Goal: Book appointment/travel/reservation

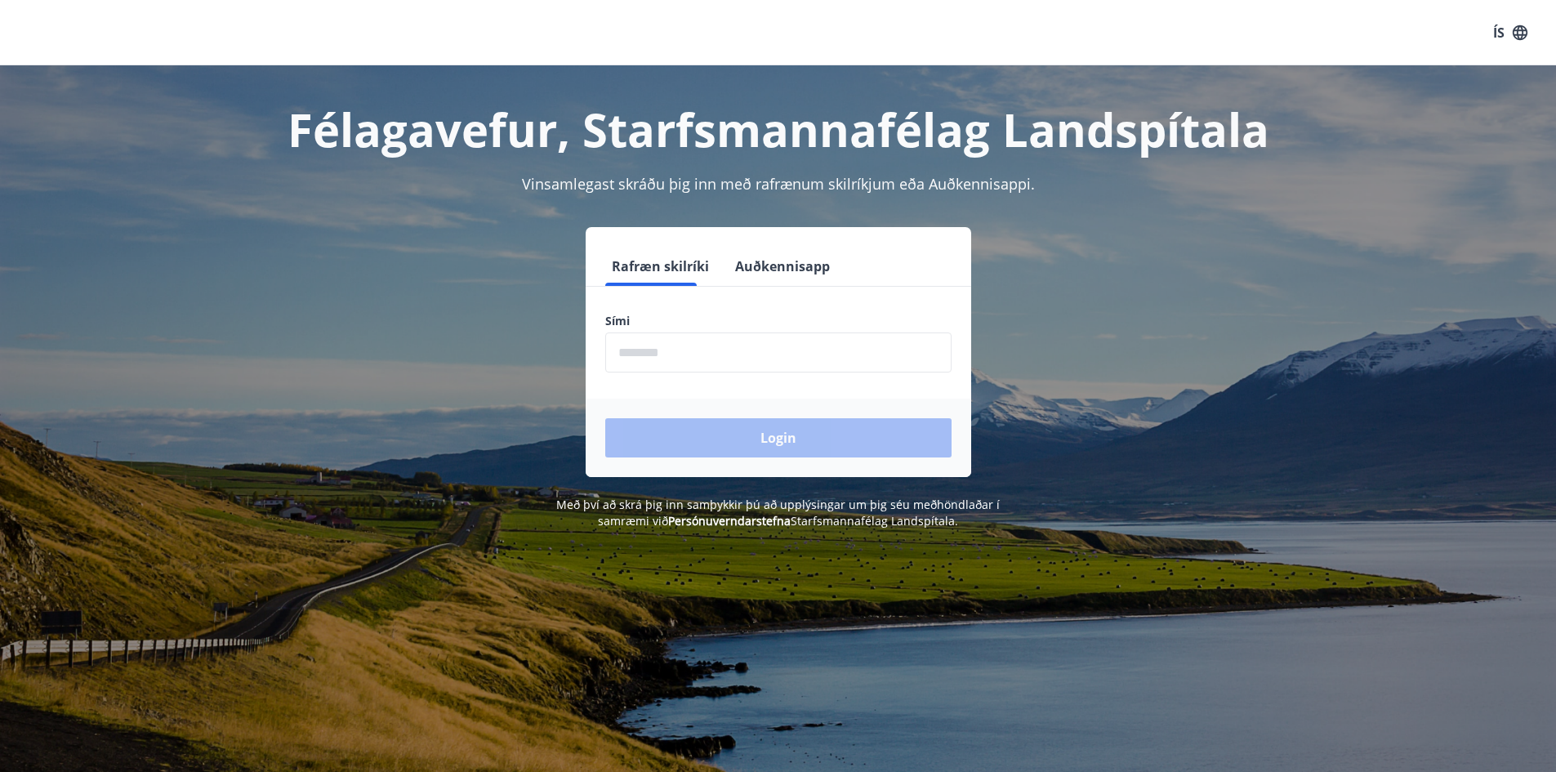
click at [755, 370] on input "phone" at bounding box center [778, 352] width 346 height 40
type input "********"
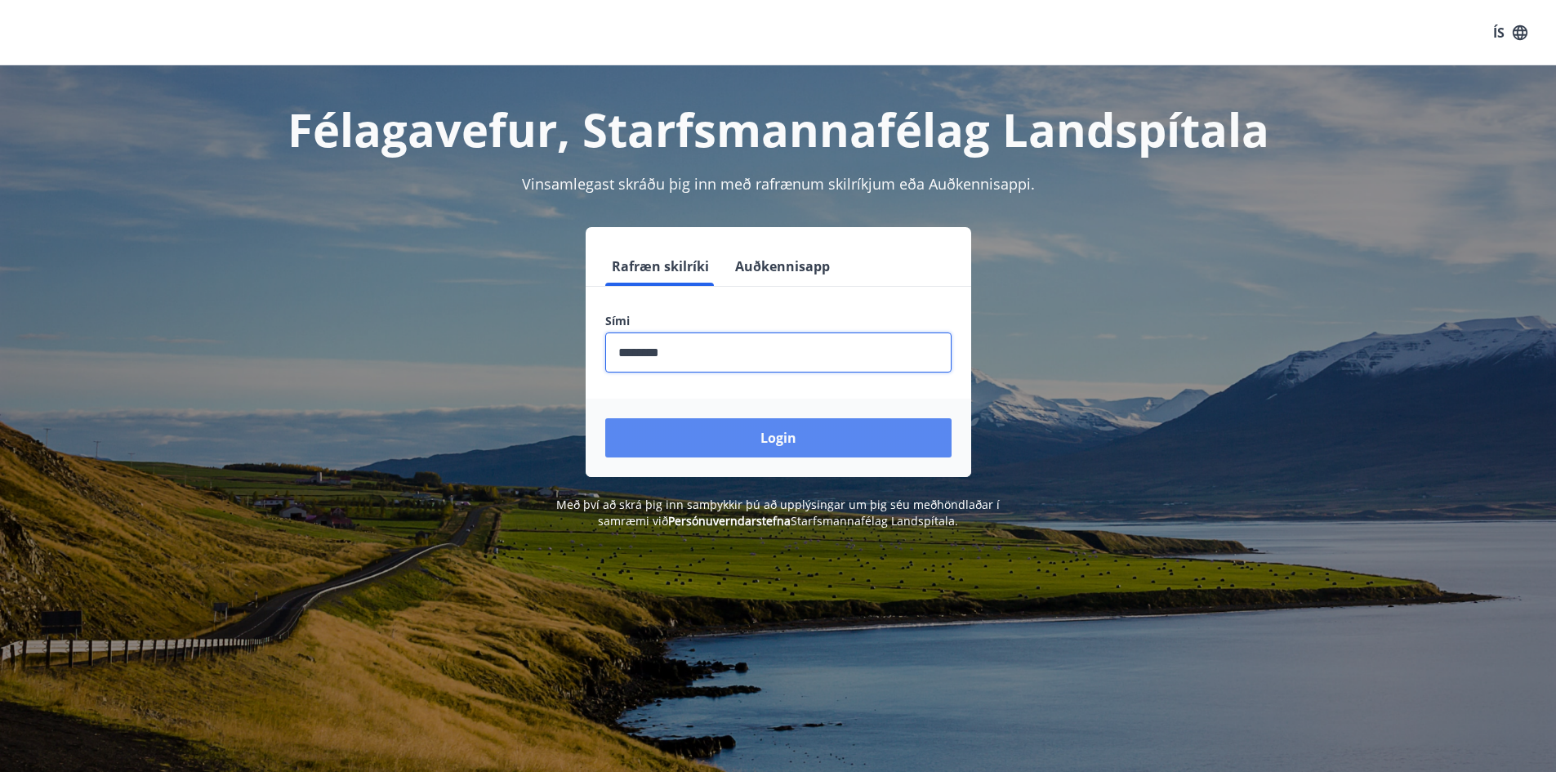
click at [726, 442] on button "Login" at bounding box center [778, 437] width 346 height 39
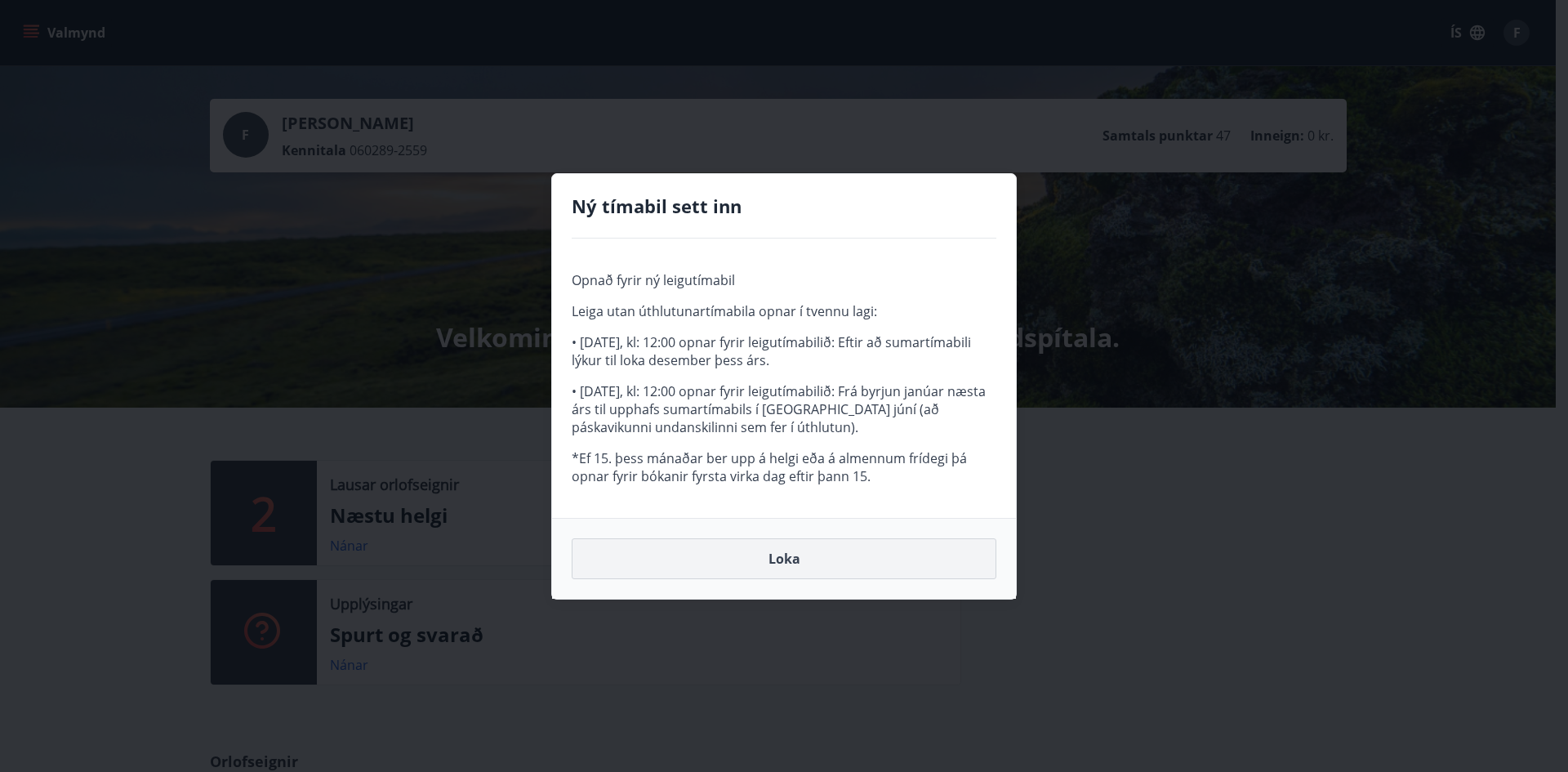
click at [806, 565] on button "Loka" at bounding box center [784, 558] width 425 height 41
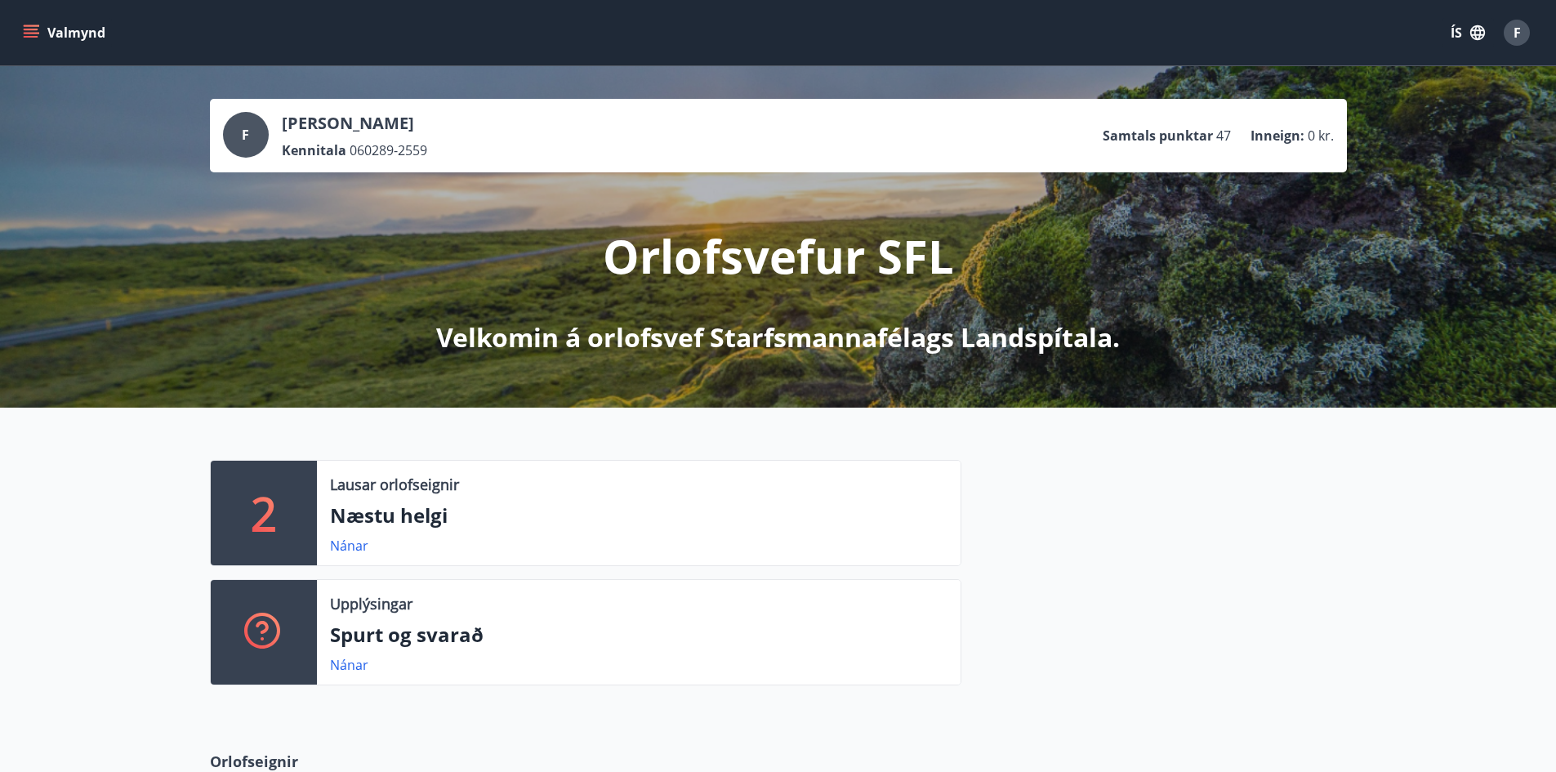
click at [38, 26] on icon "menu" at bounding box center [33, 26] width 18 height 2
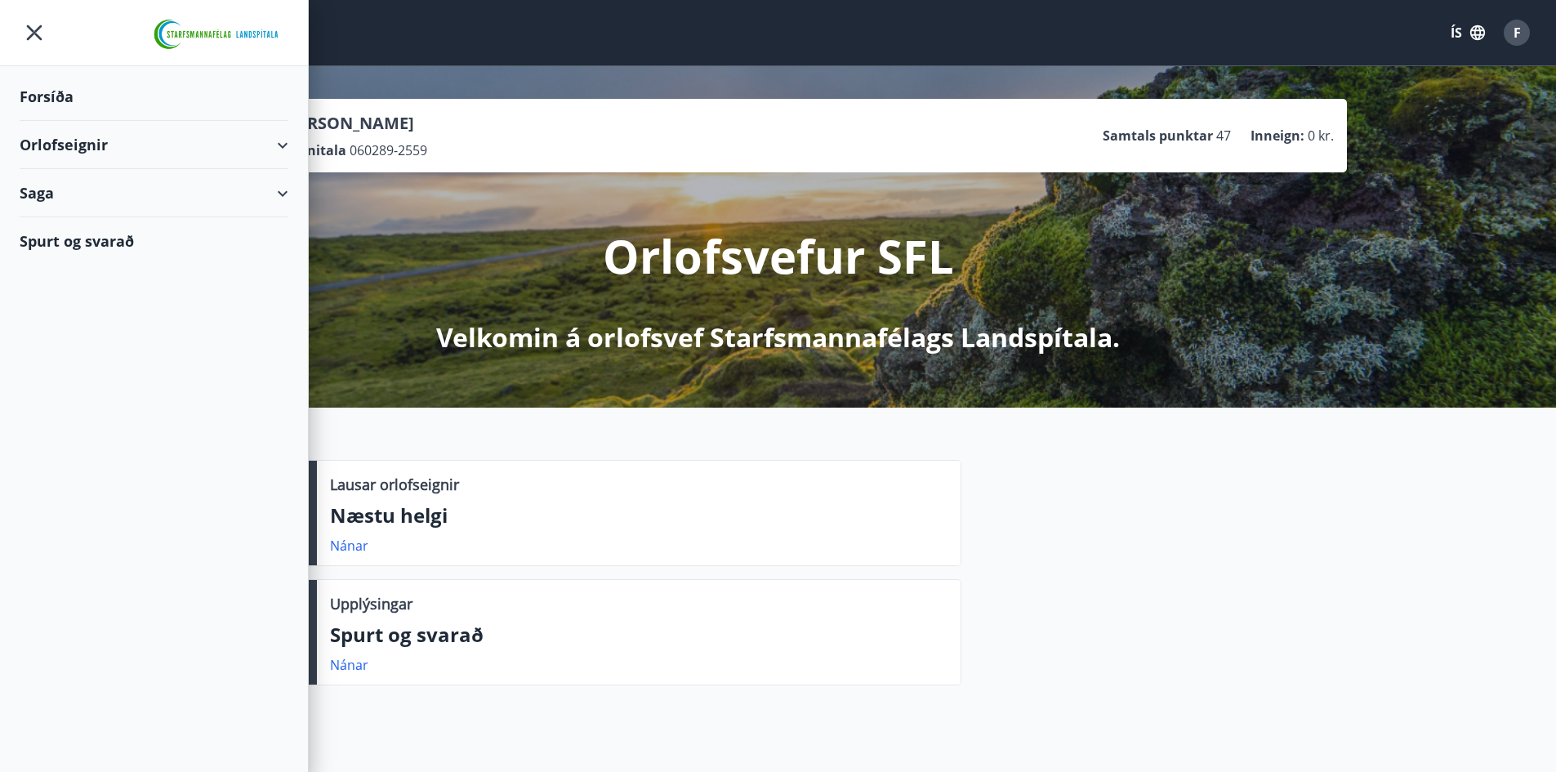
click at [282, 146] on div "Orlofseignir" at bounding box center [154, 145] width 269 height 48
click at [52, 178] on div "Framboð" at bounding box center [154, 186] width 243 height 34
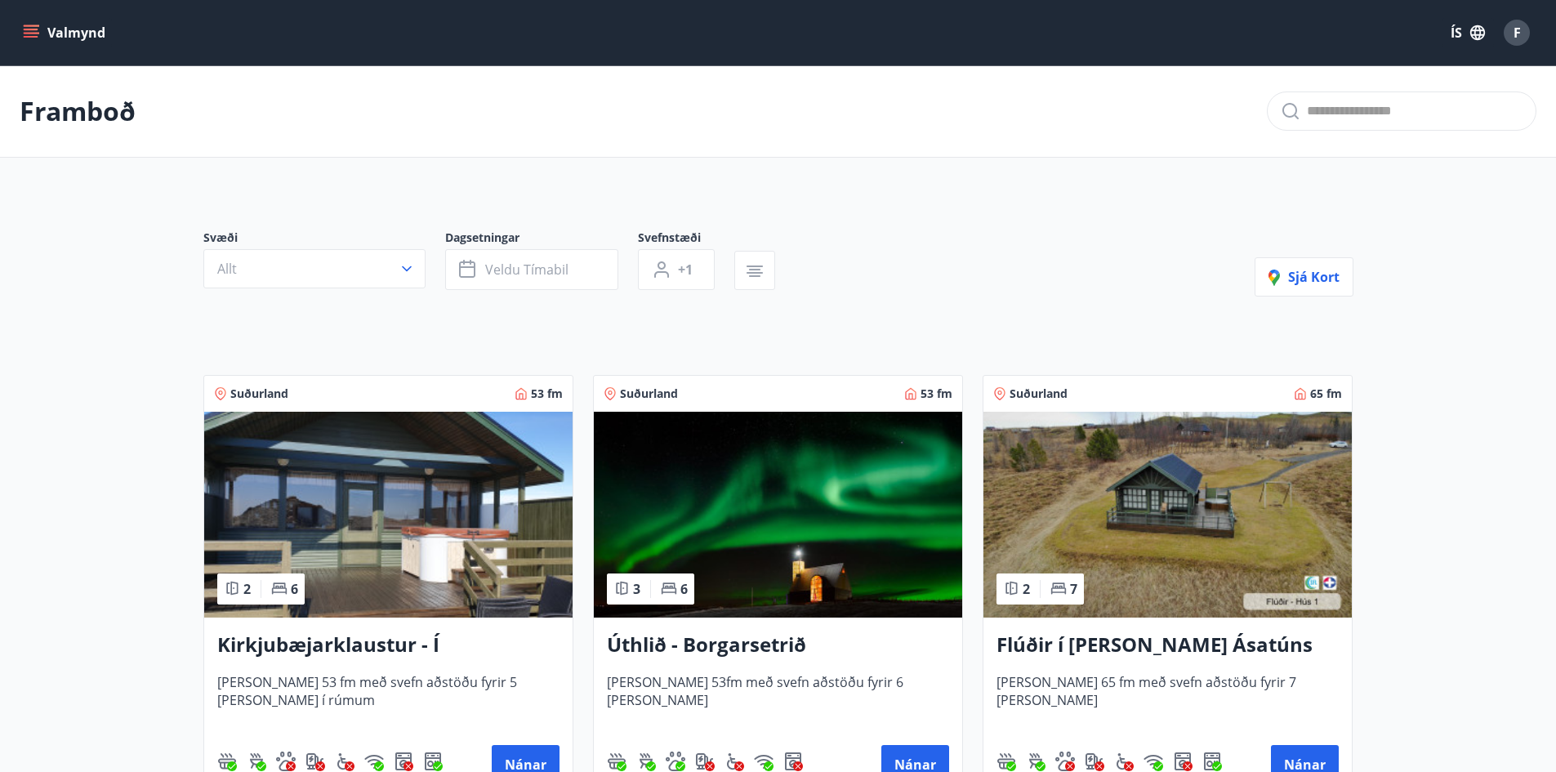
click at [38, 30] on icon "menu" at bounding box center [31, 33] width 16 height 16
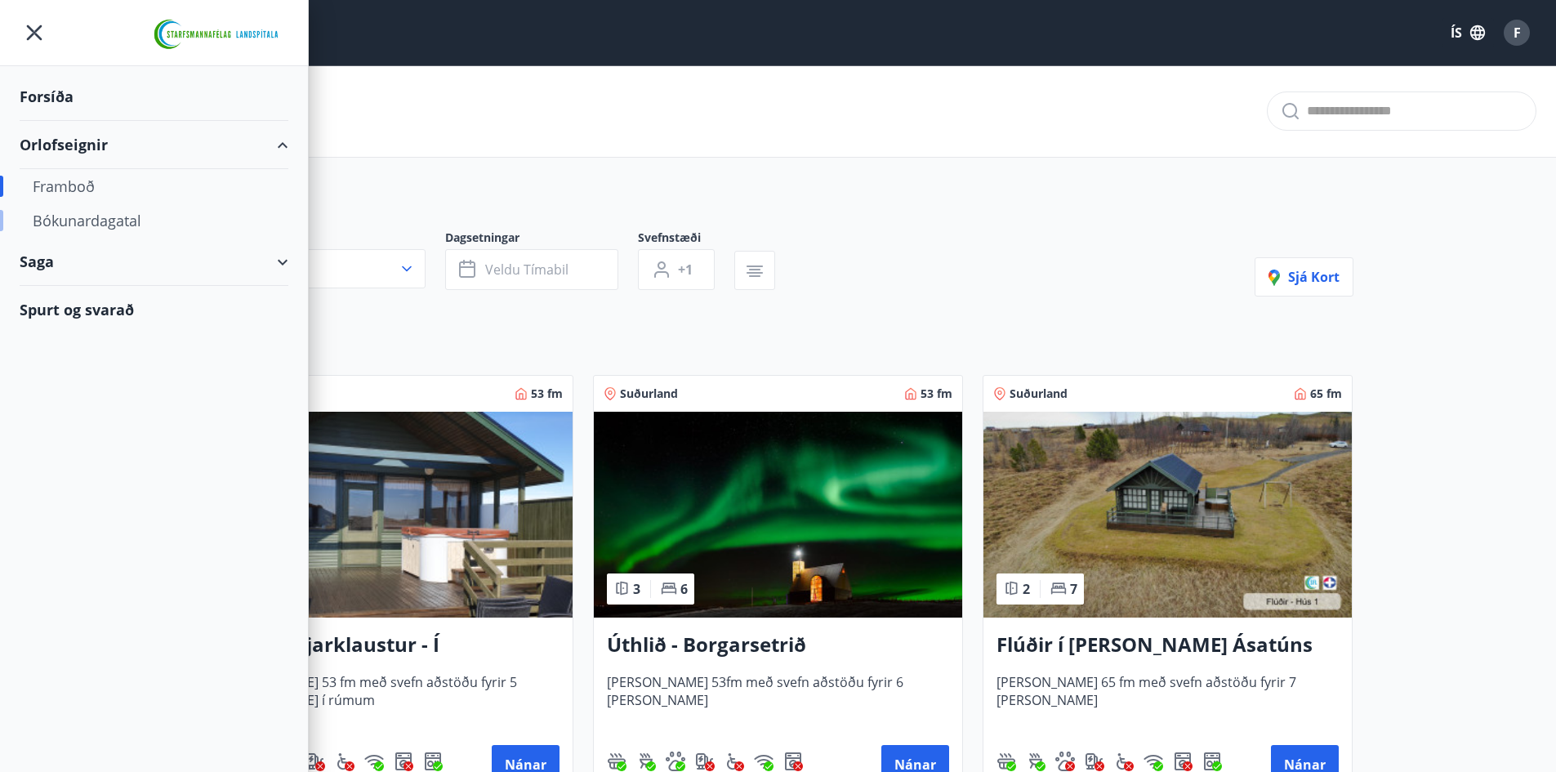
click at [80, 221] on div "Bókunardagatal" at bounding box center [154, 220] width 243 height 34
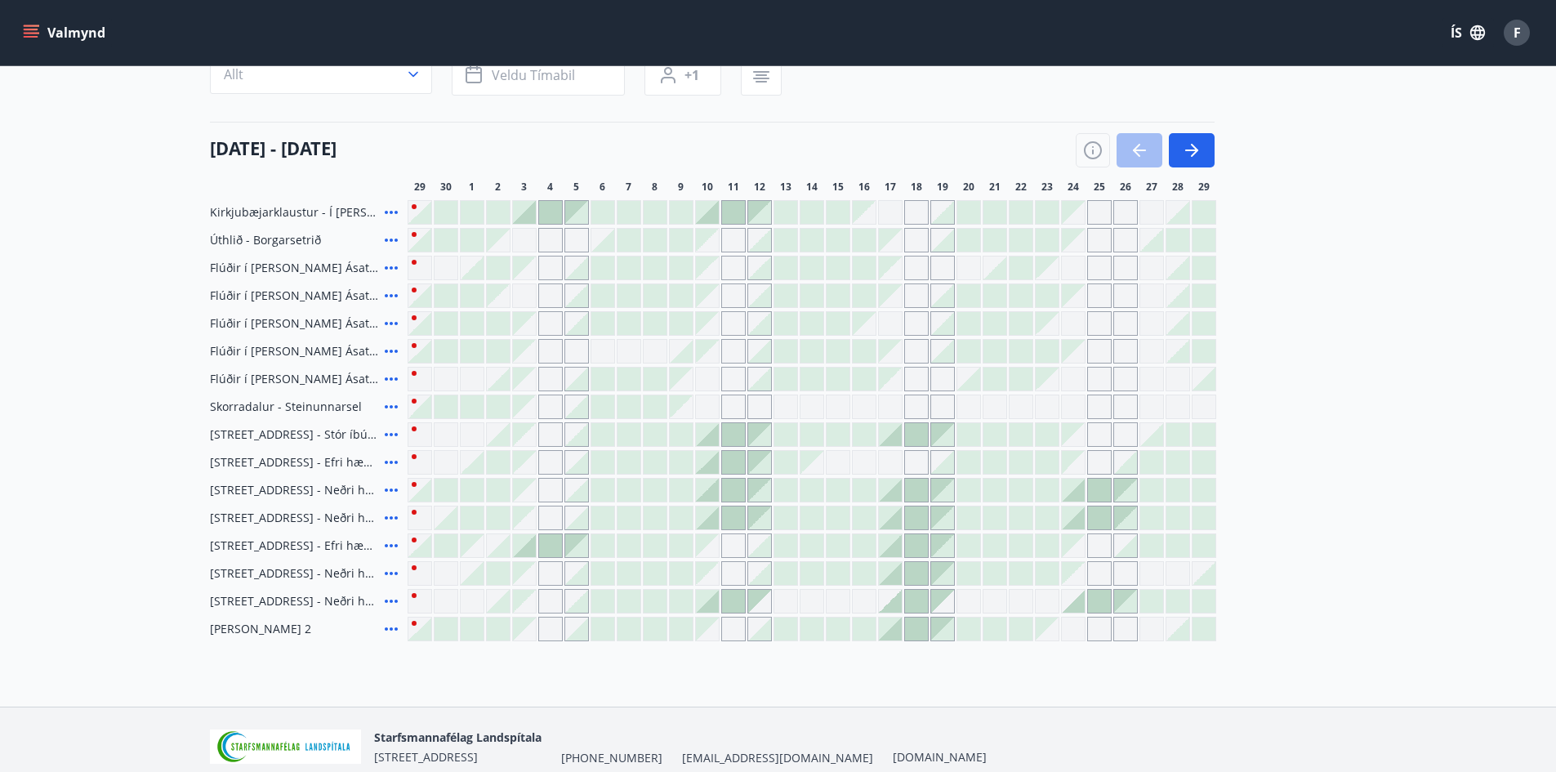
scroll to position [163, 0]
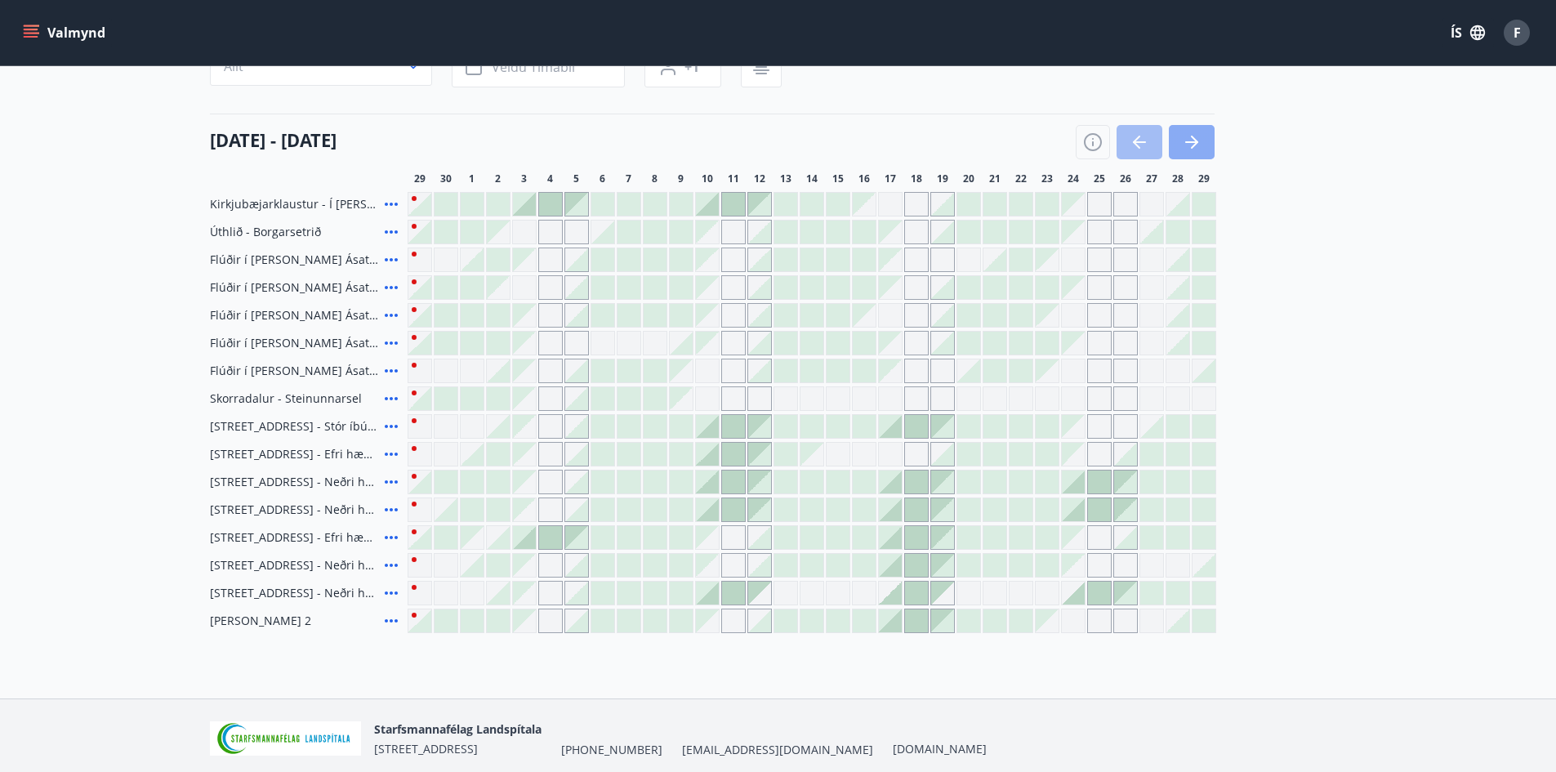
click at [1191, 148] on icon "button" at bounding box center [1194, 142] width 7 height 13
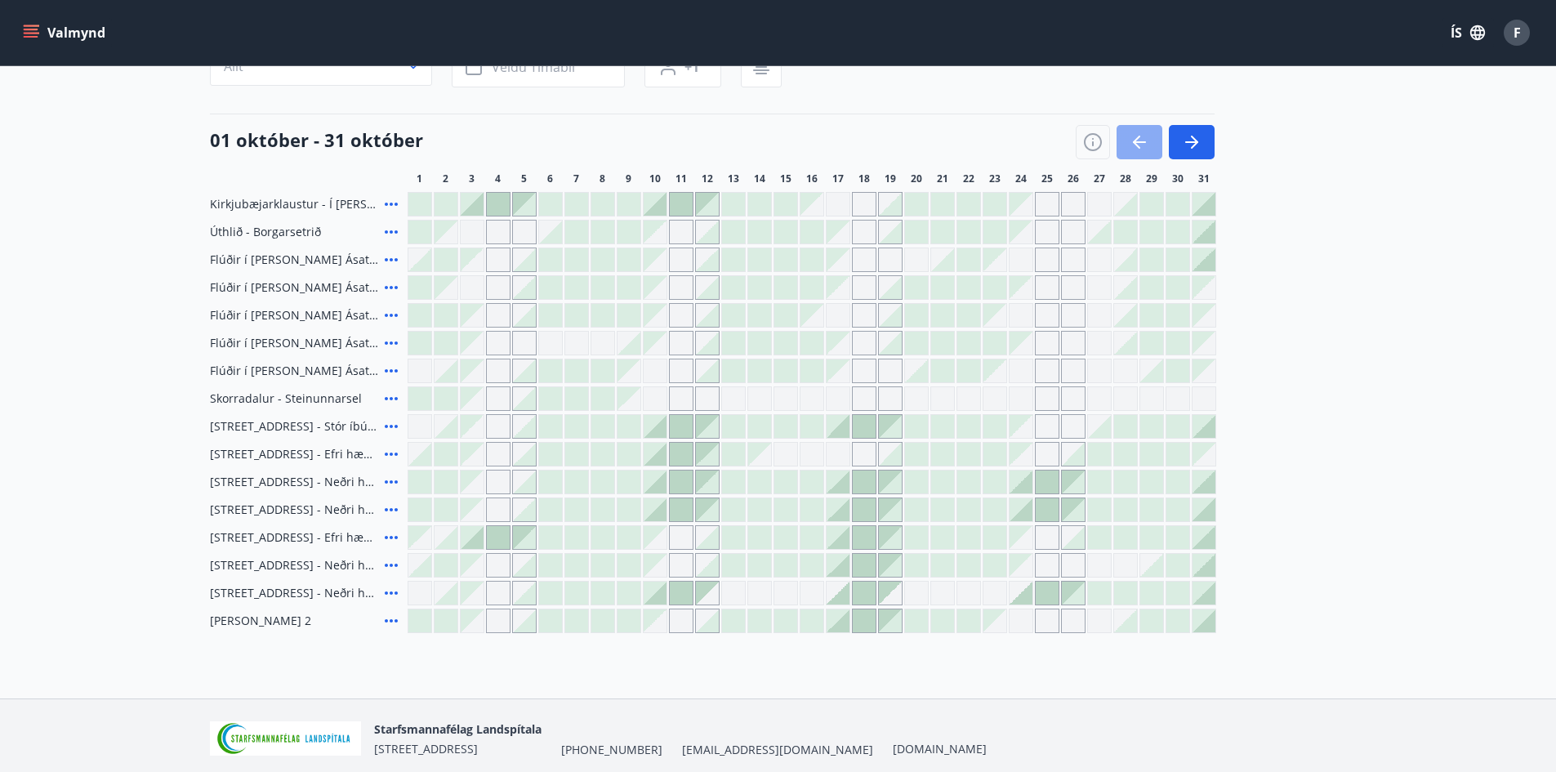
click at [1135, 148] on icon "button" at bounding box center [1140, 142] width 20 height 20
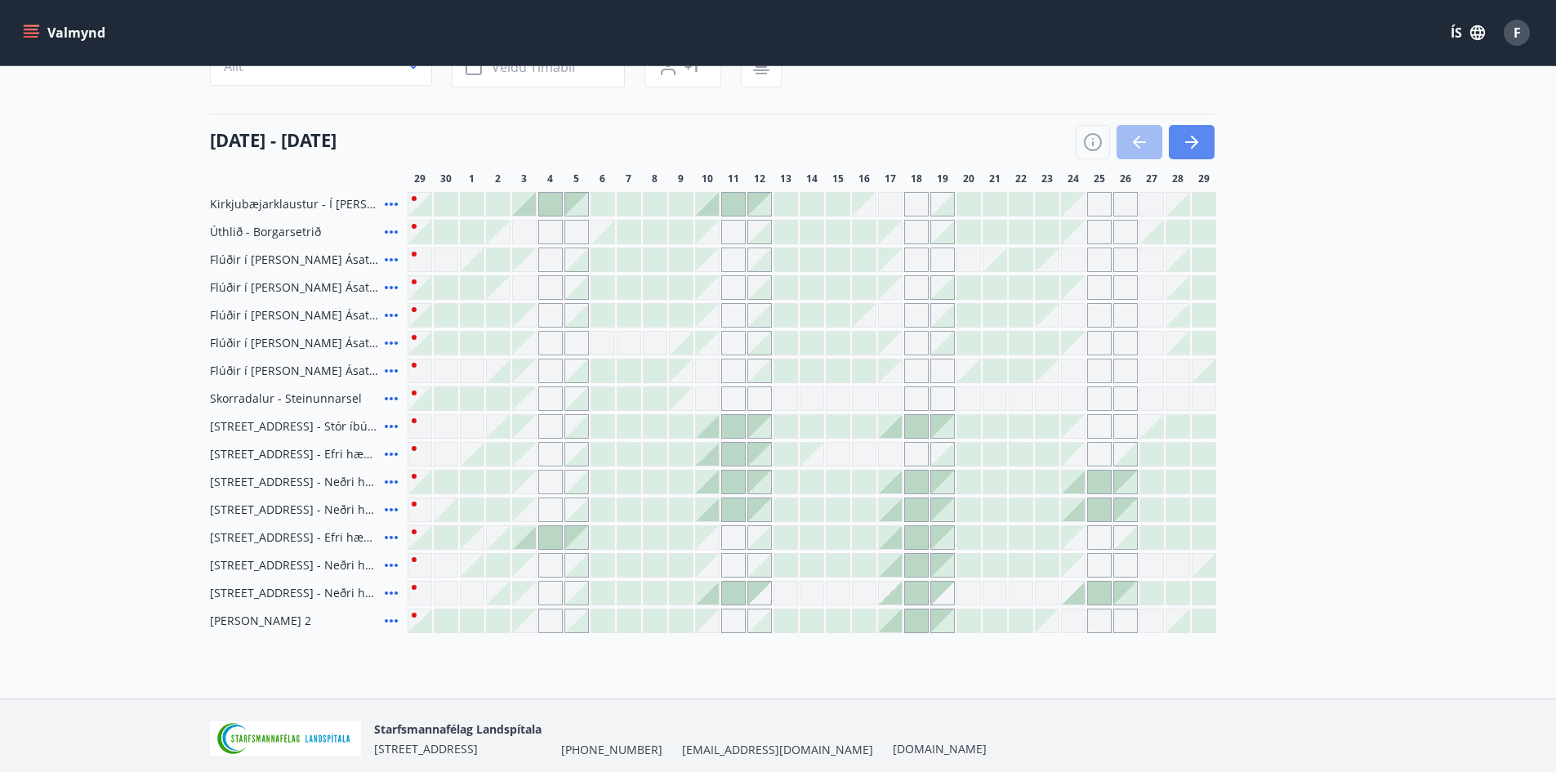
click at [1192, 145] on icon "button" at bounding box center [1192, 142] width 20 height 20
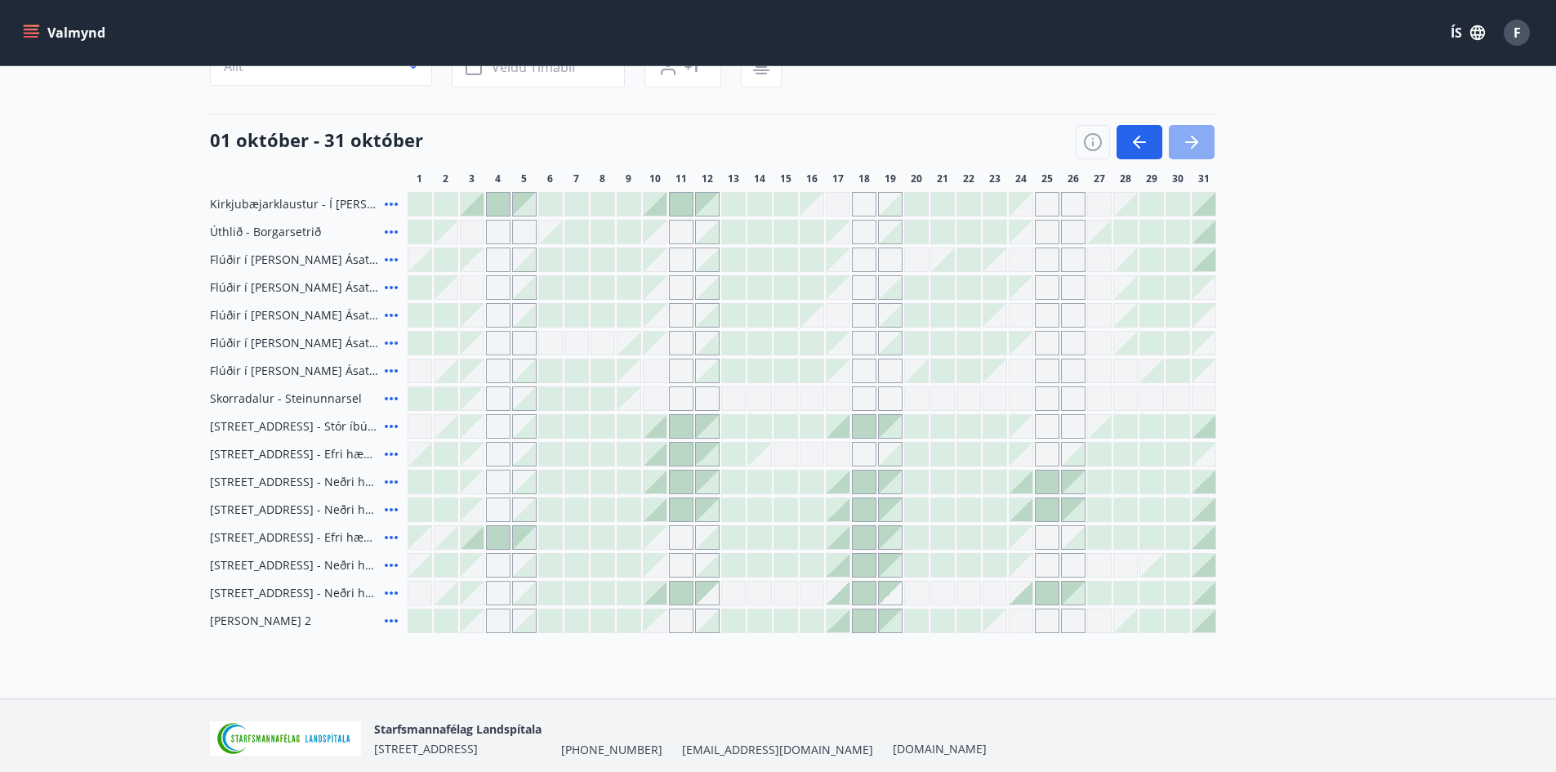
click at [1192, 145] on icon "button" at bounding box center [1192, 142] width 20 height 20
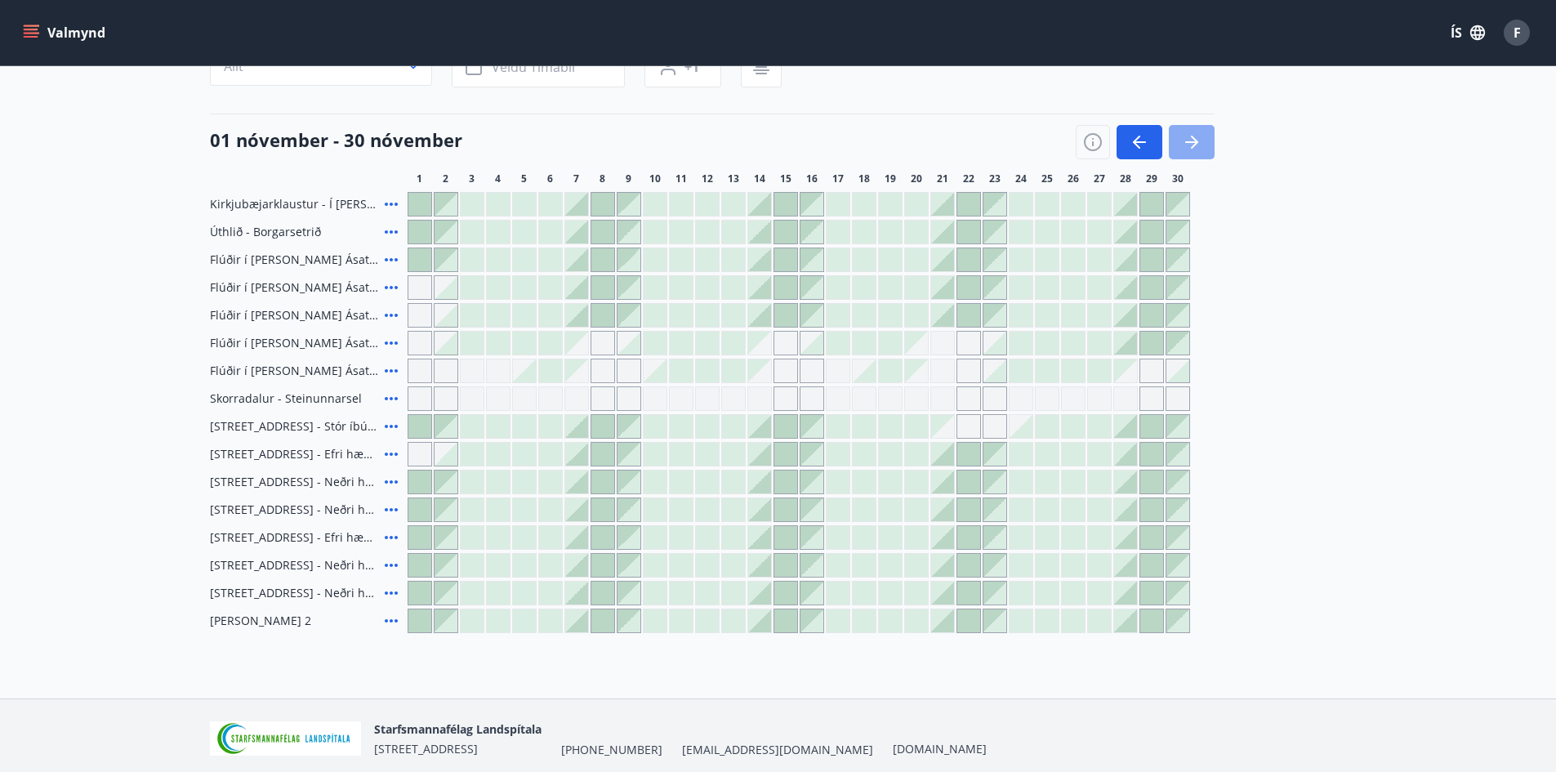
click at [1192, 145] on icon "button" at bounding box center [1192, 142] width 20 height 20
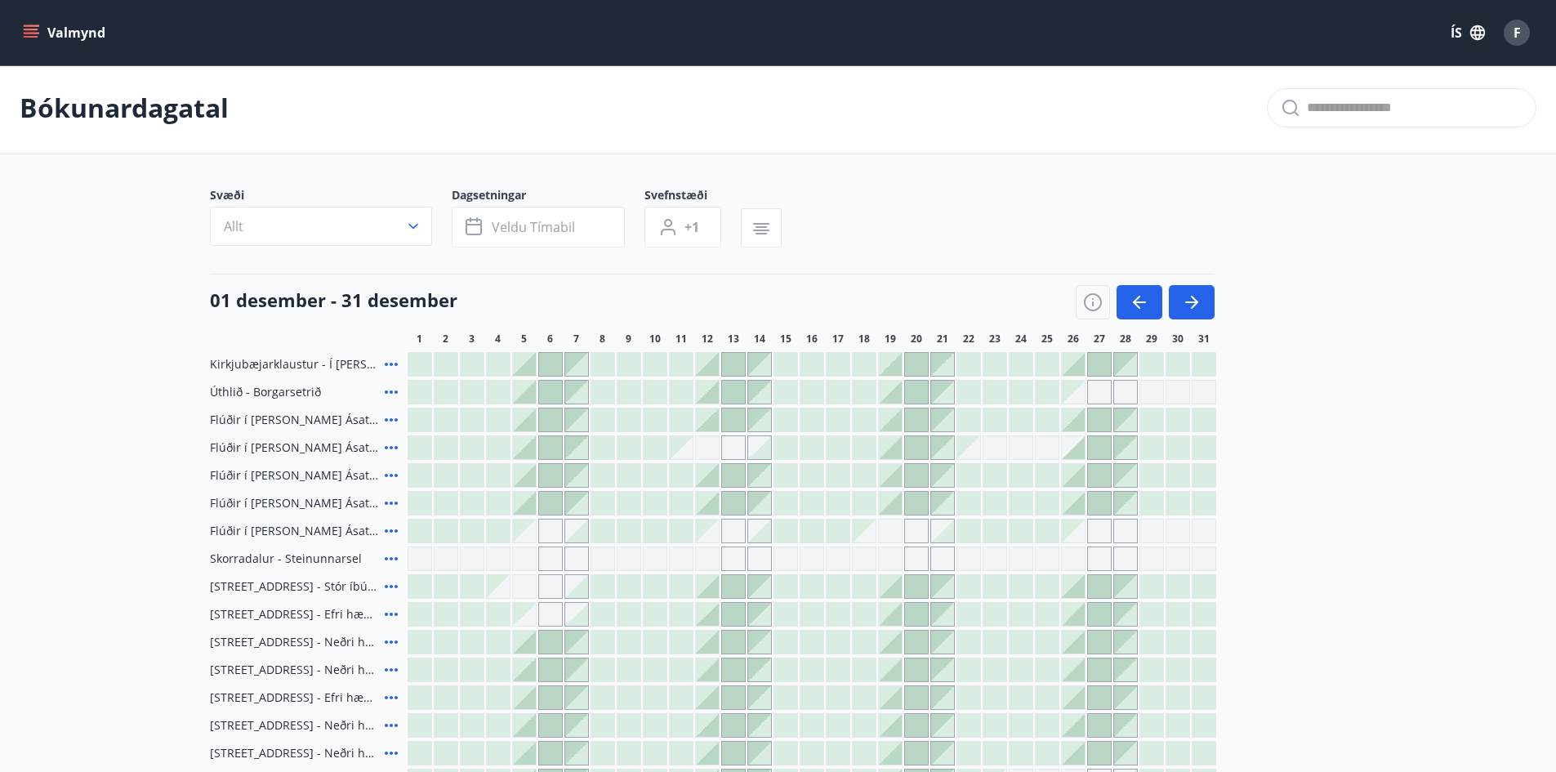
scroll to position [0, 0]
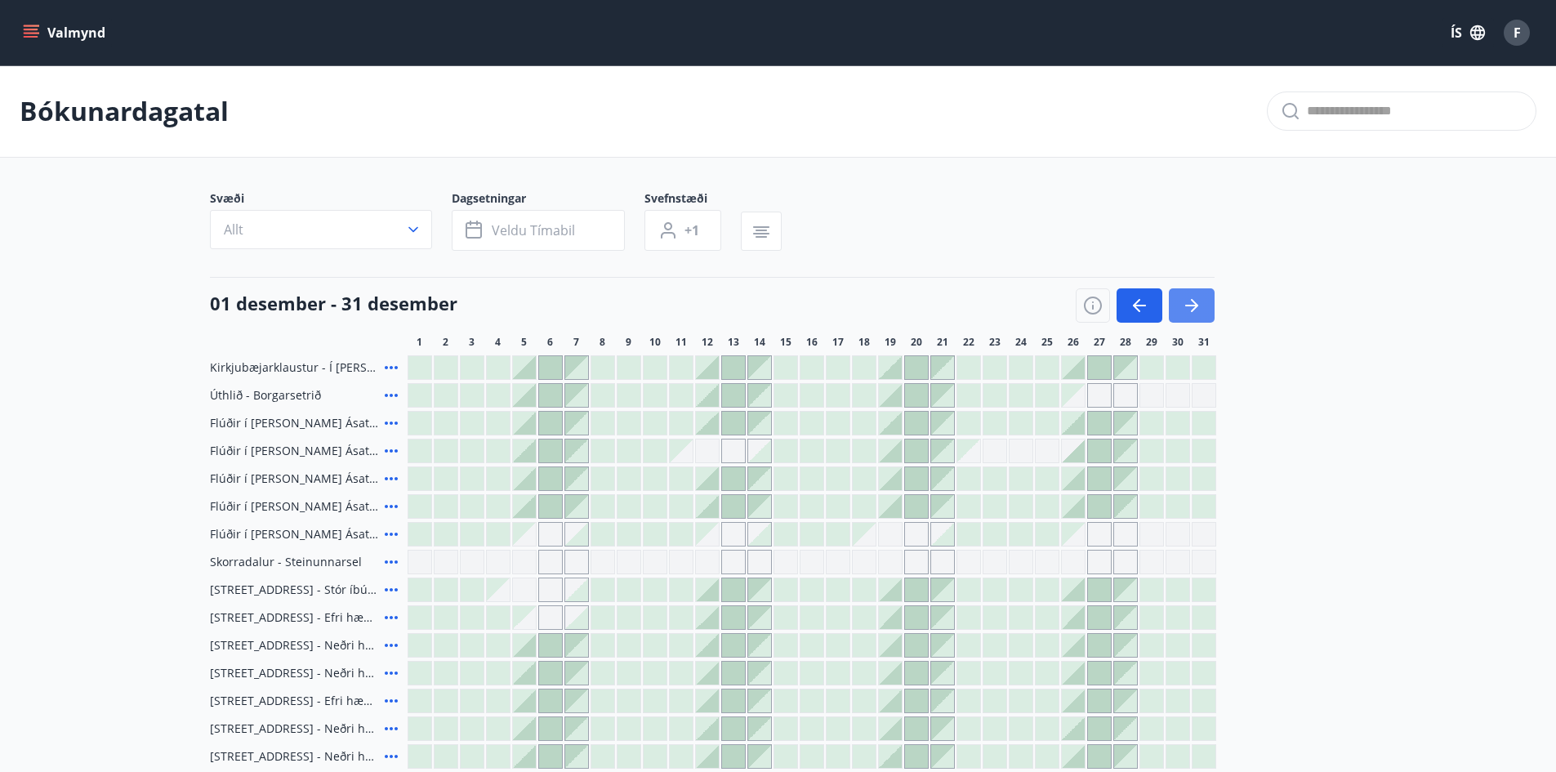
click at [1202, 303] on button "button" at bounding box center [1192, 305] width 46 height 34
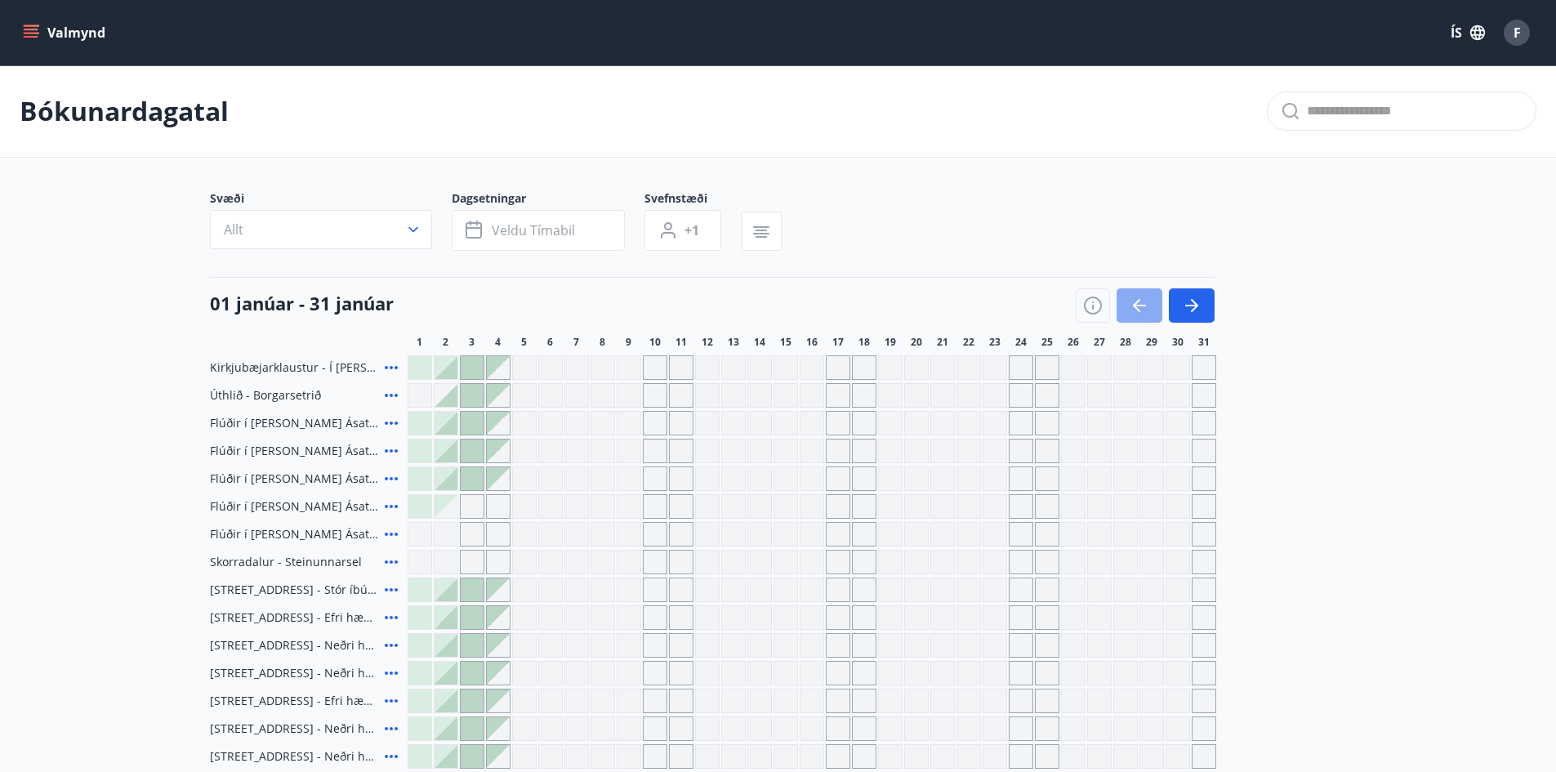
click at [1124, 307] on button "button" at bounding box center [1140, 305] width 46 height 34
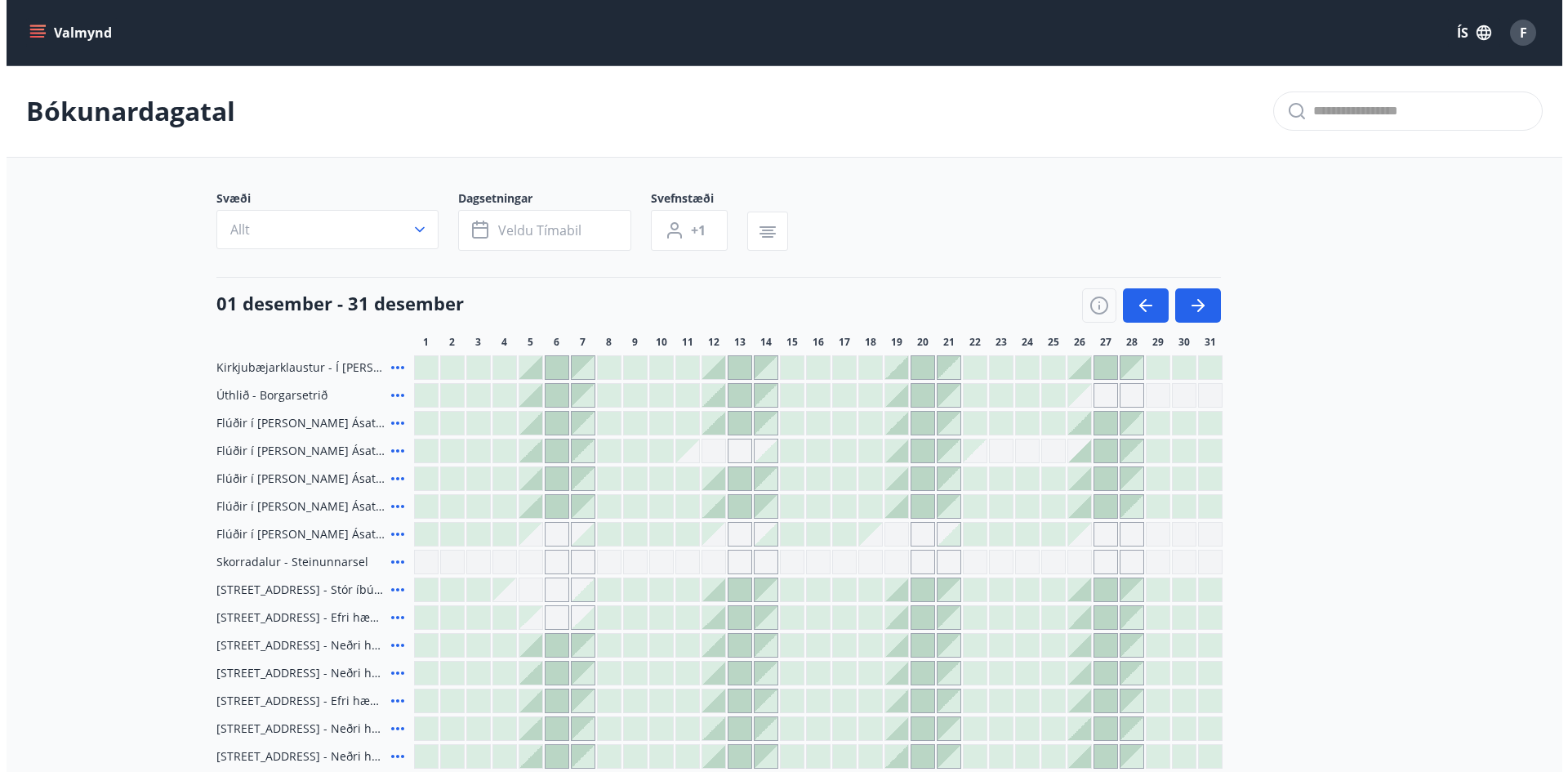
scroll to position [82, 0]
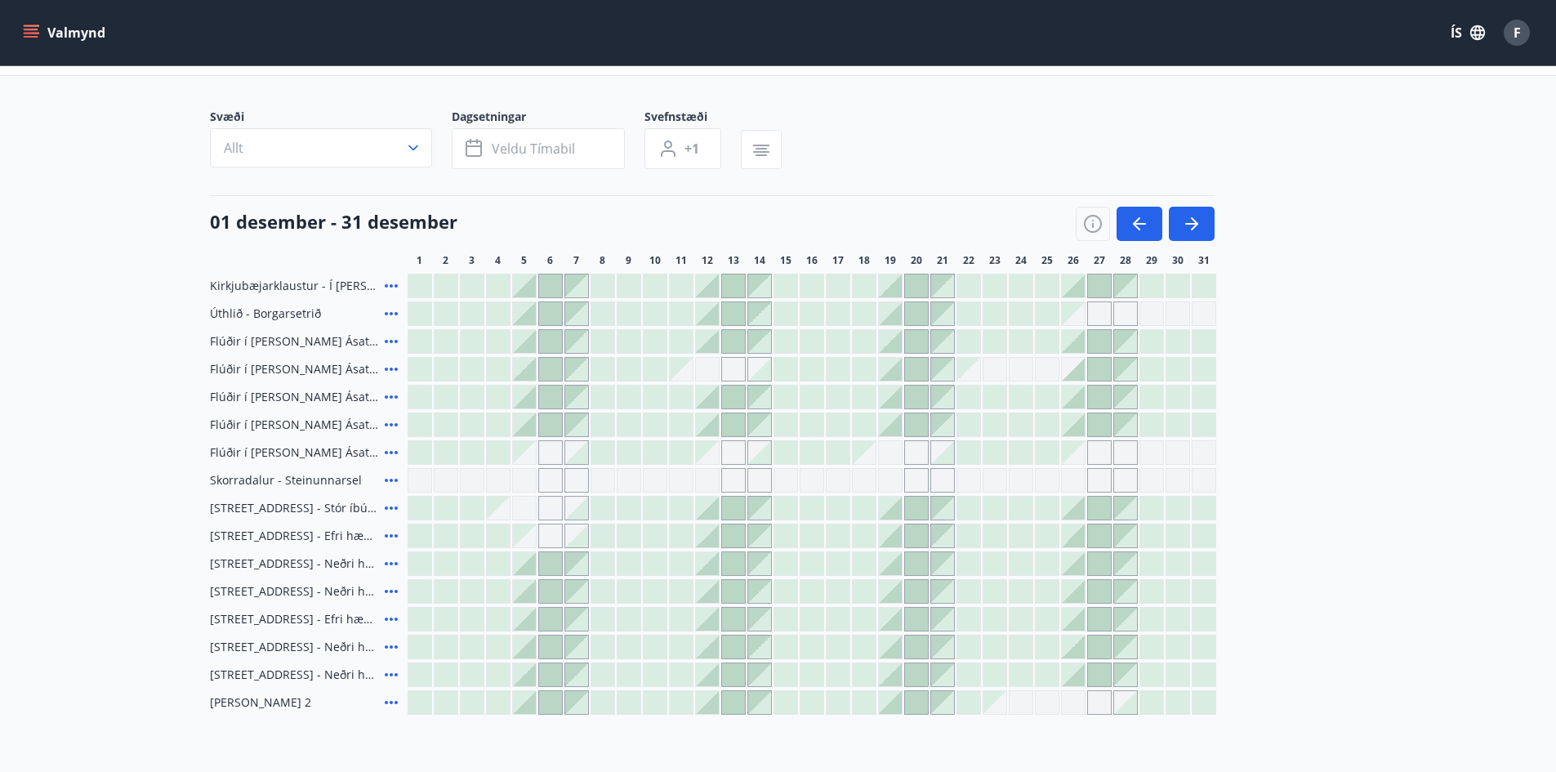
click at [1183, 421] on div at bounding box center [1177, 424] width 23 height 23
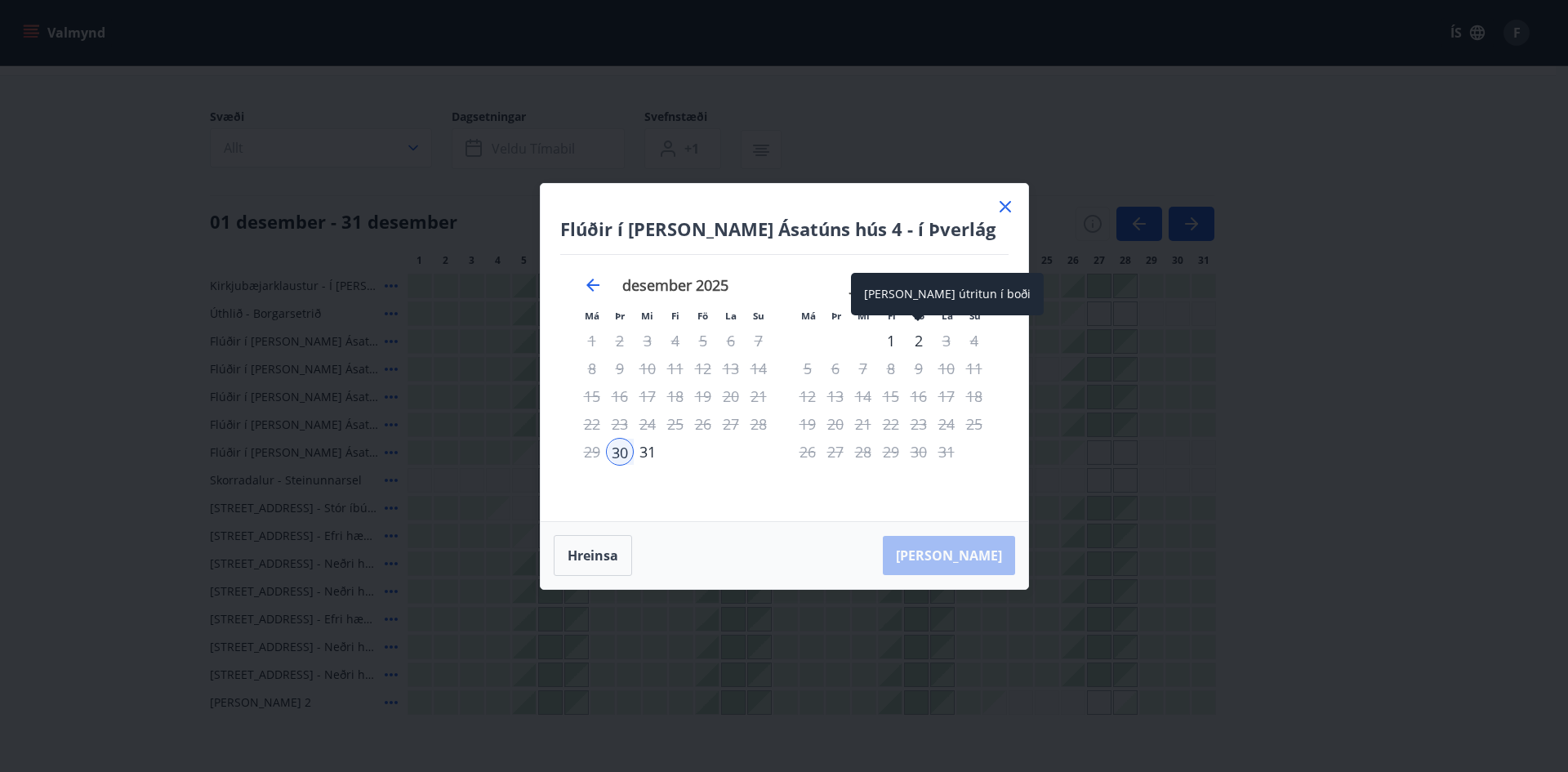
click at [916, 341] on div "2" at bounding box center [919, 341] width 28 height 28
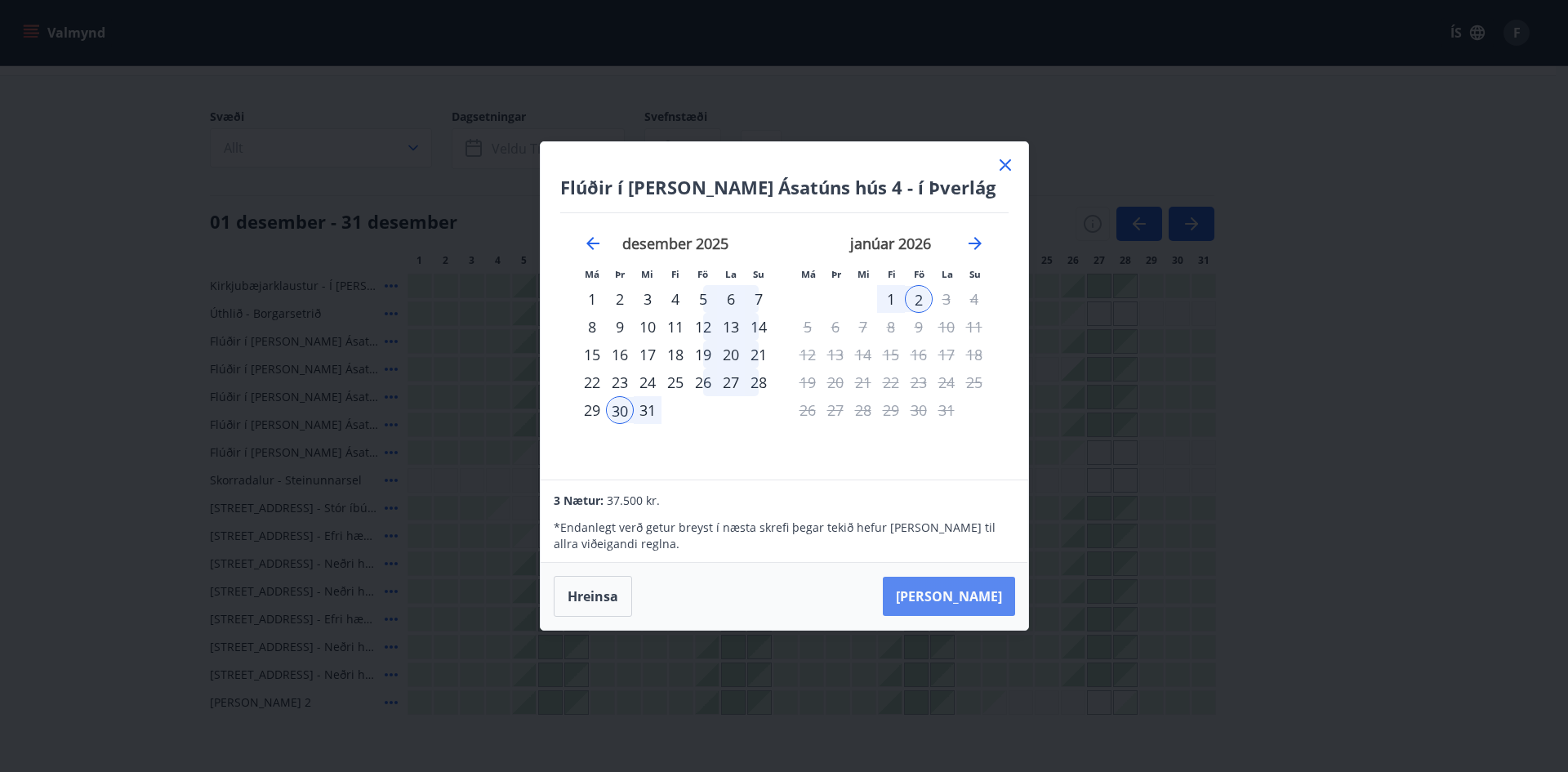
click at [968, 602] on button "[PERSON_NAME]" at bounding box center [949, 596] width 132 height 39
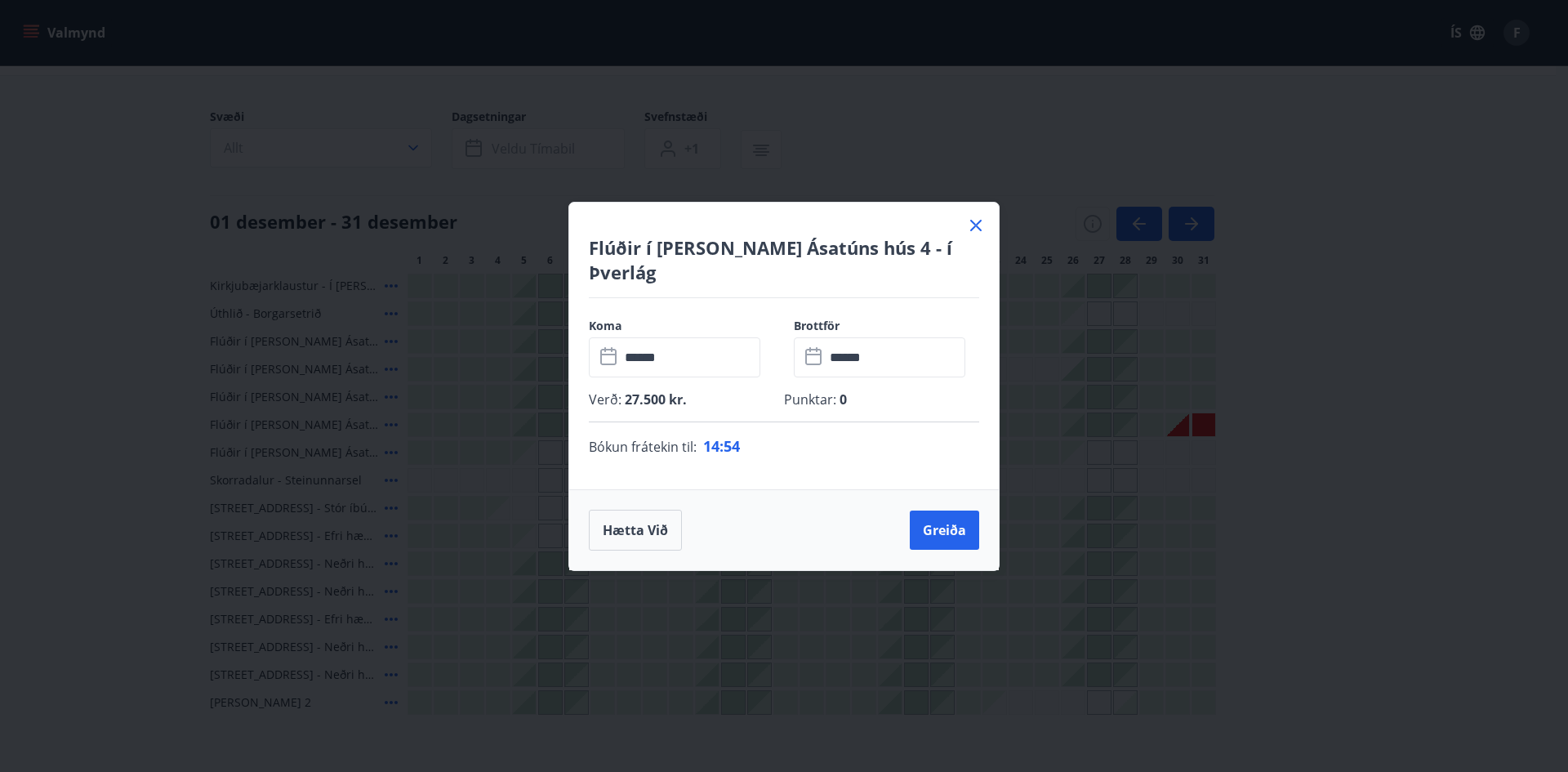
click at [978, 231] on icon at bounding box center [975, 225] width 11 height 11
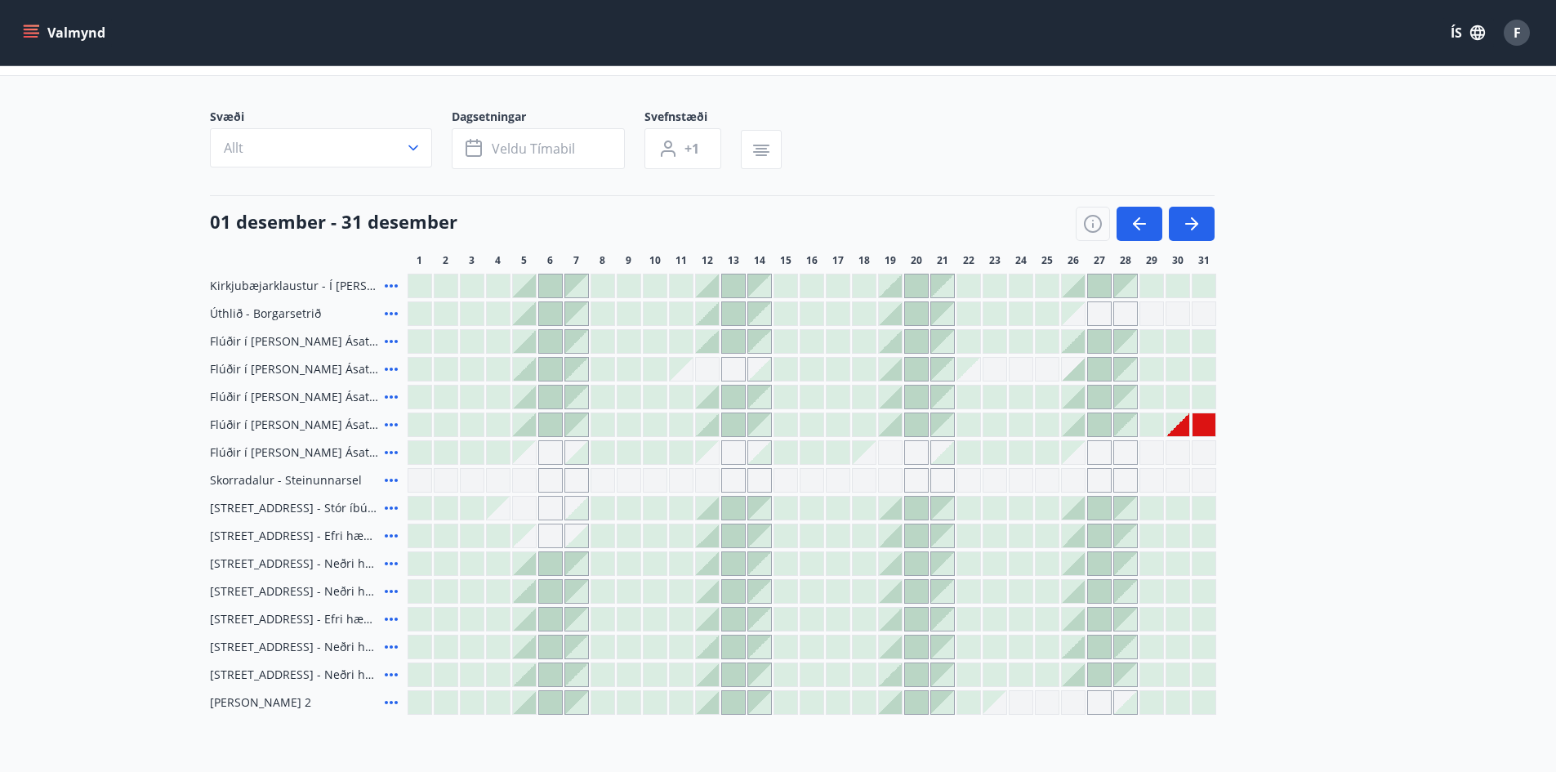
click at [391, 425] on icon at bounding box center [391, 424] width 13 height 3
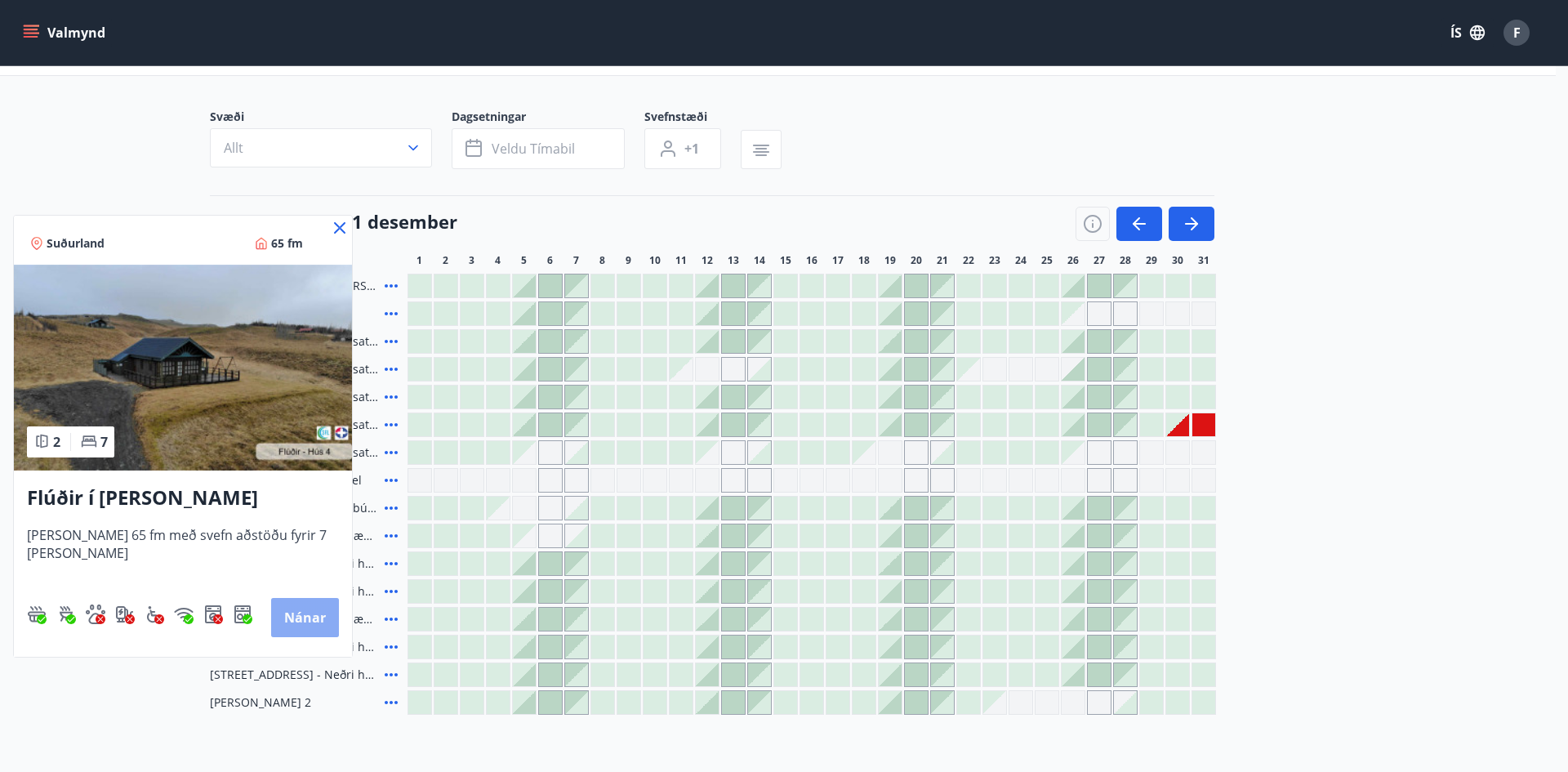
click at [305, 621] on button "Nánar" at bounding box center [305, 617] width 68 height 39
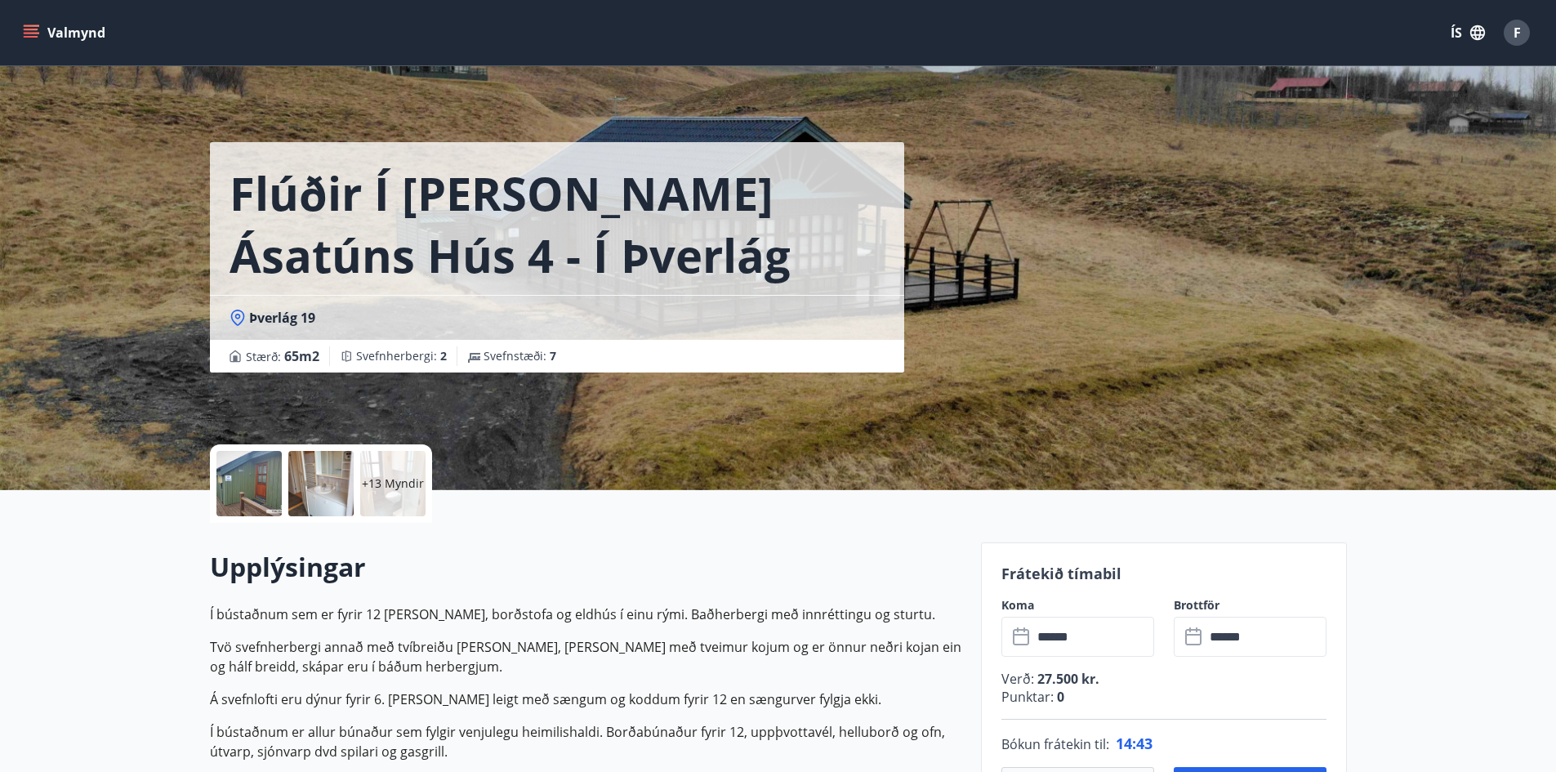
click at [372, 489] on p "+13 Myndir" at bounding box center [393, 483] width 62 height 16
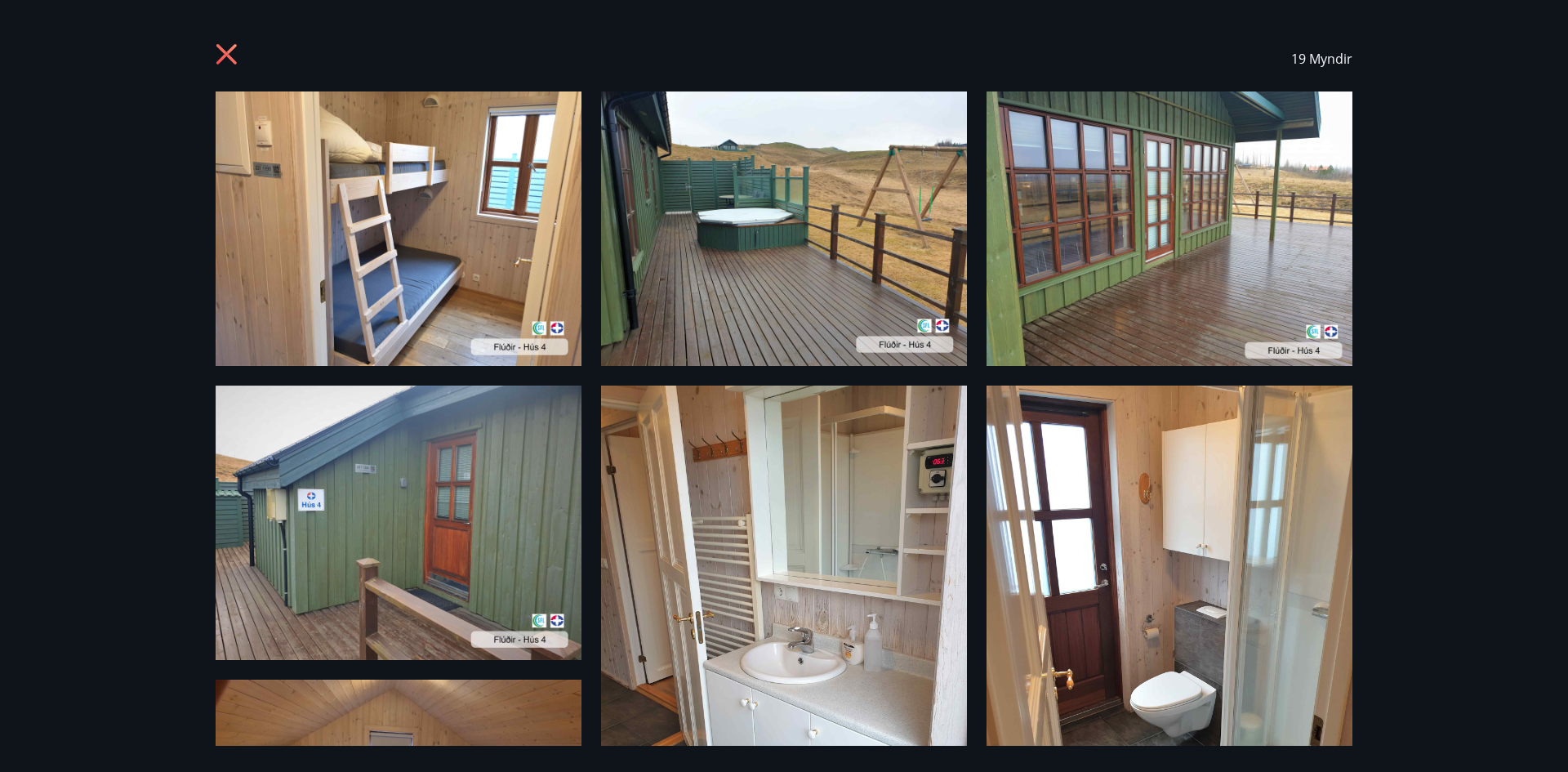
click at [223, 54] on icon at bounding box center [229, 56] width 26 height 26
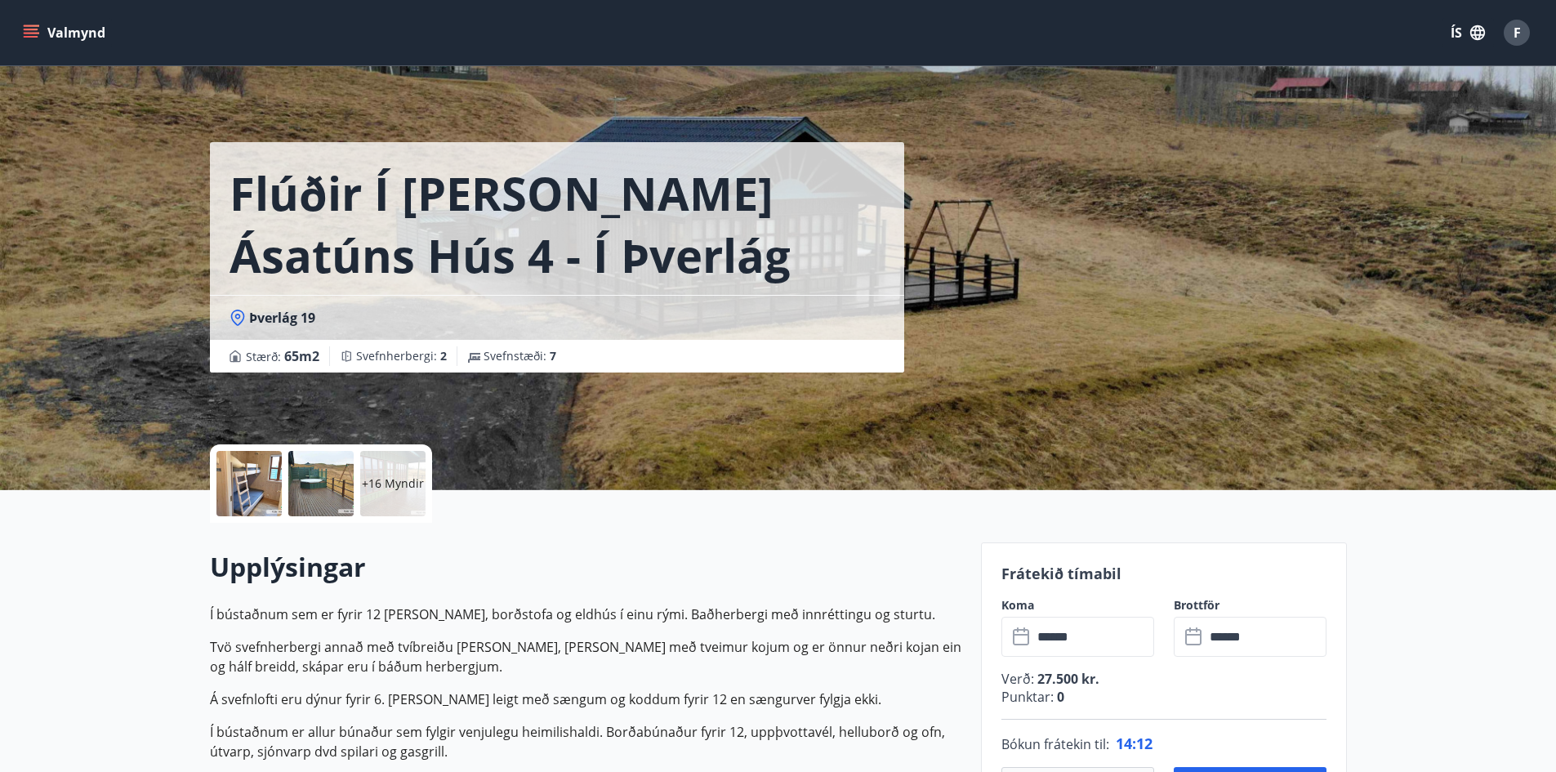
click at [27, 29] on icon "menu" at bounding box center [31, 30] width 15 height 2
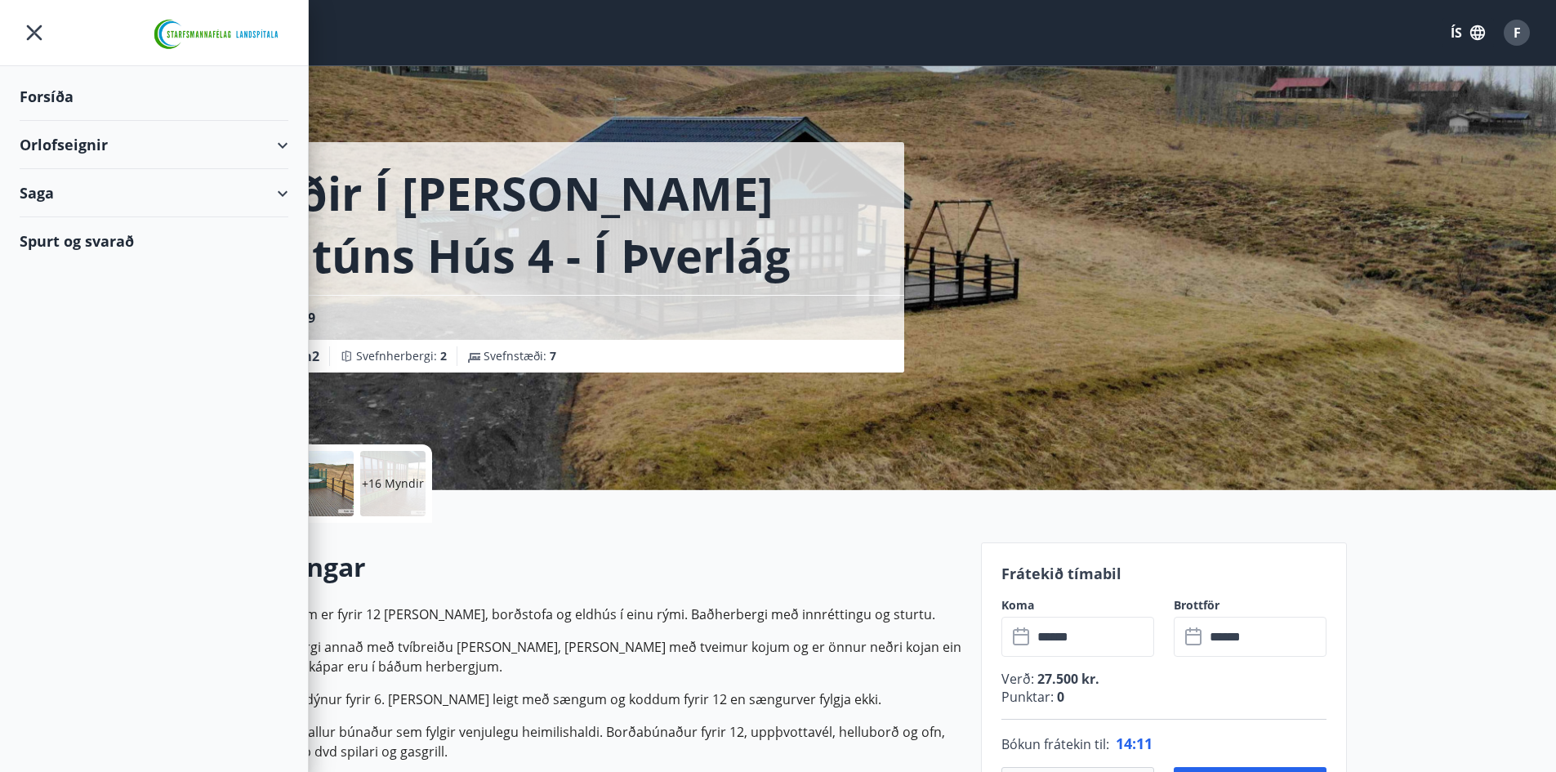
click at [283, 143] on div "Orlofseignir" at bounding box center [154, 145] width 269 height 48
click at [104, 215] on div "Bókunardagatal" at bounding box center [154, 220] width 243 height 34
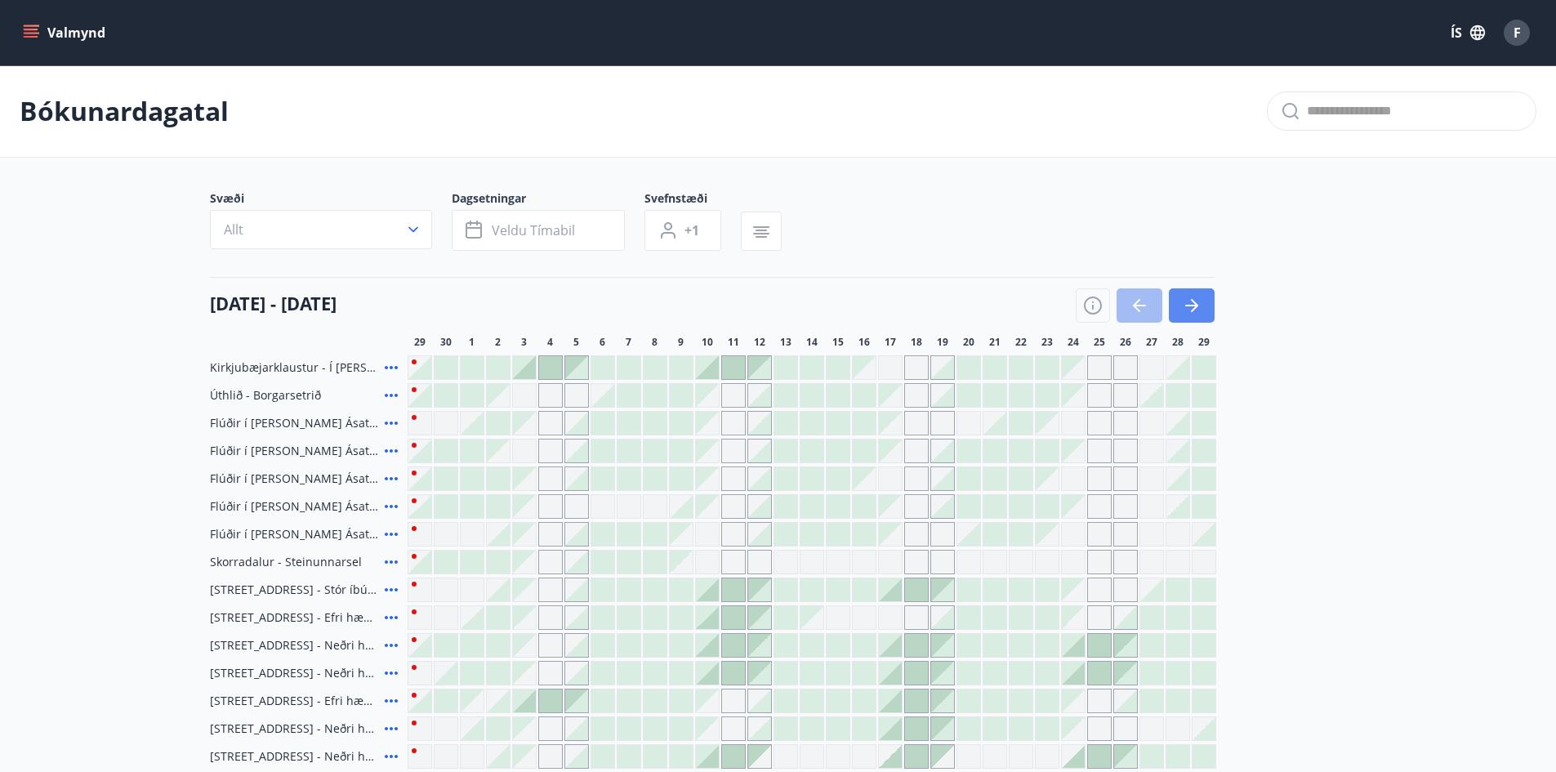
click at [1190, 311] on icon "button" at bounding box center [1192, 306] width 20 height 20
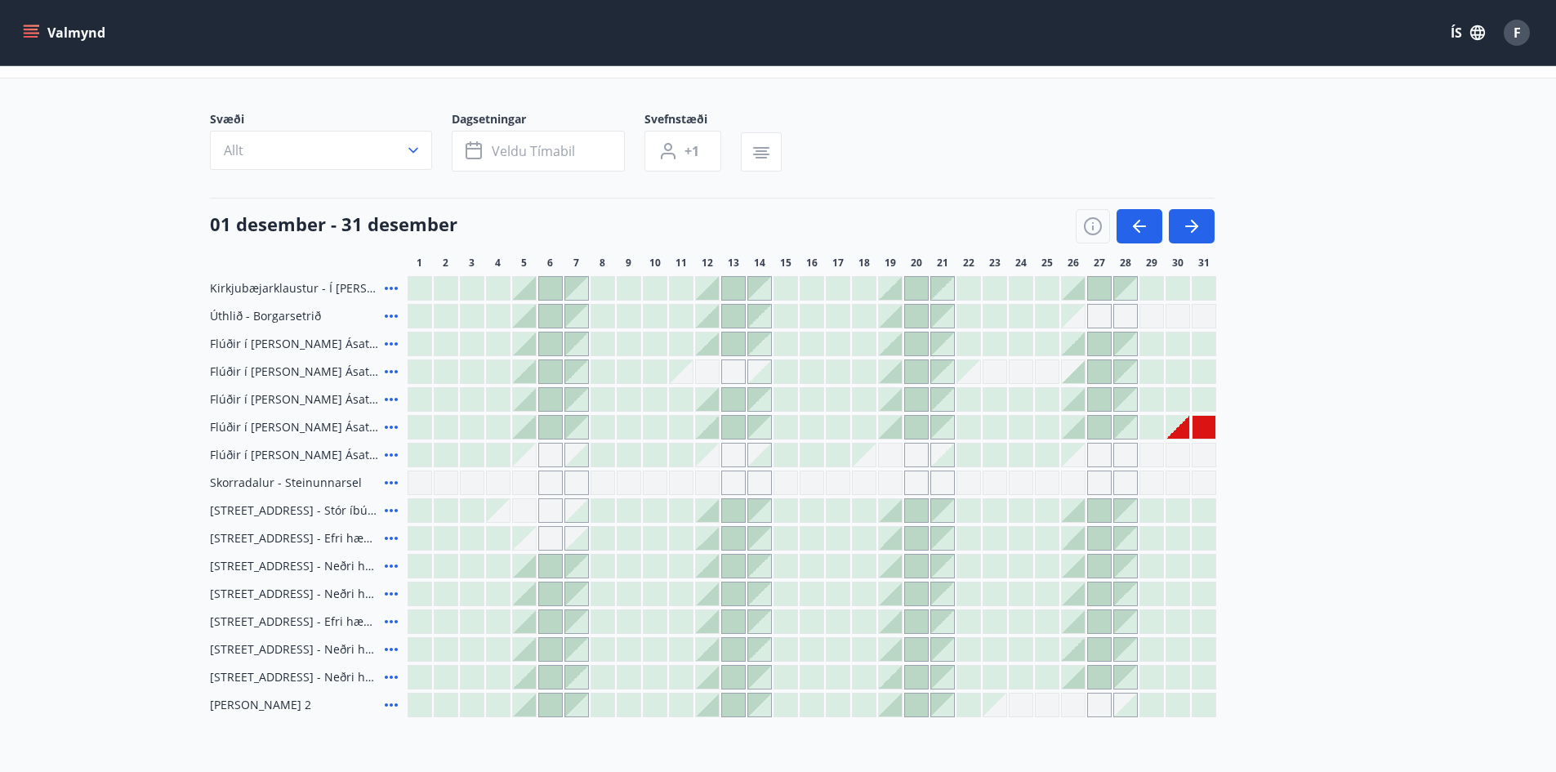
scroll to position [82, 0]
click at [389, 310] on icon at bounding box center [391, 314] width 20 height 20
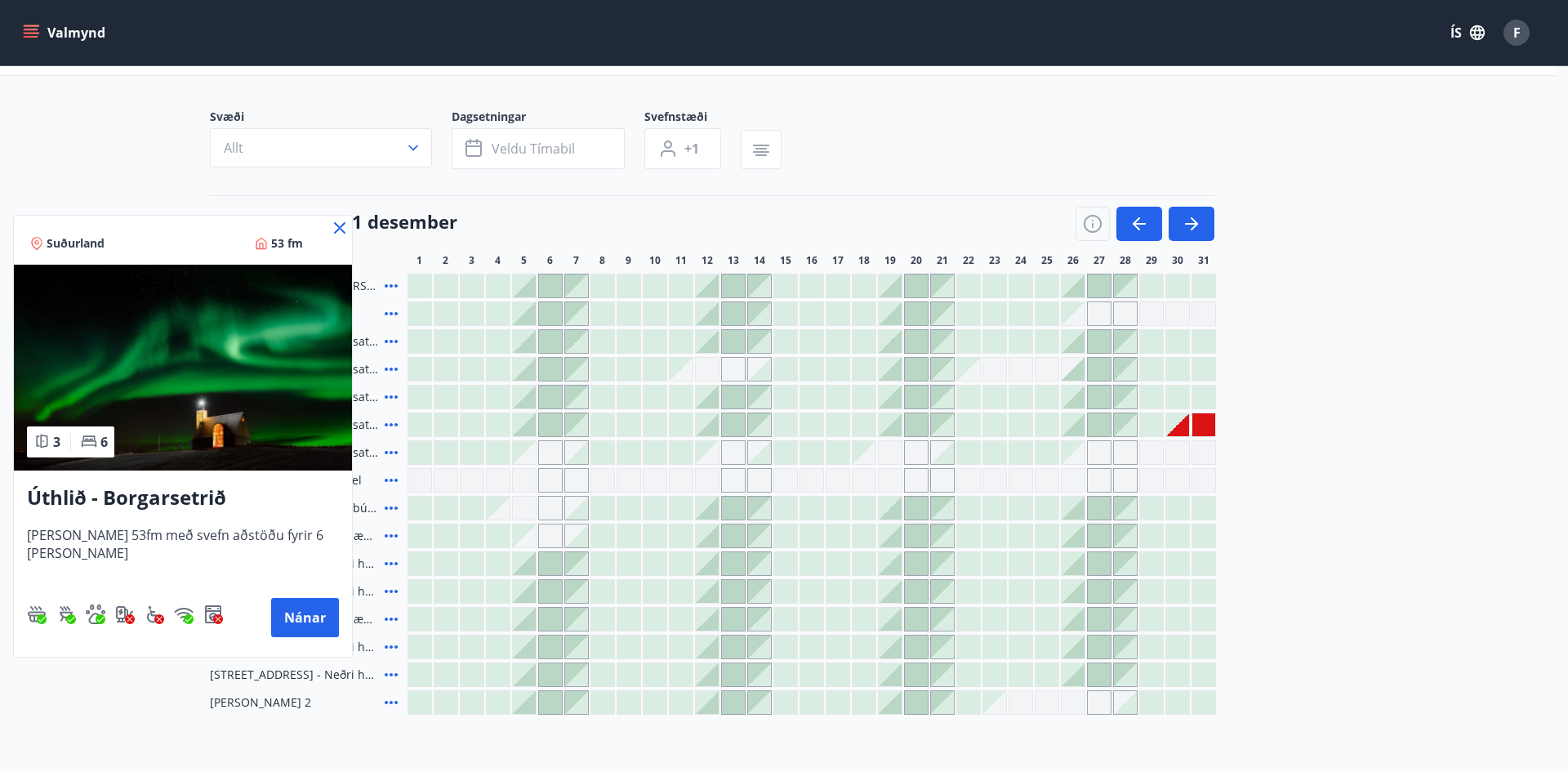
click at [31, 142] on div at bounding box center [784, 386] width 1568 height 772
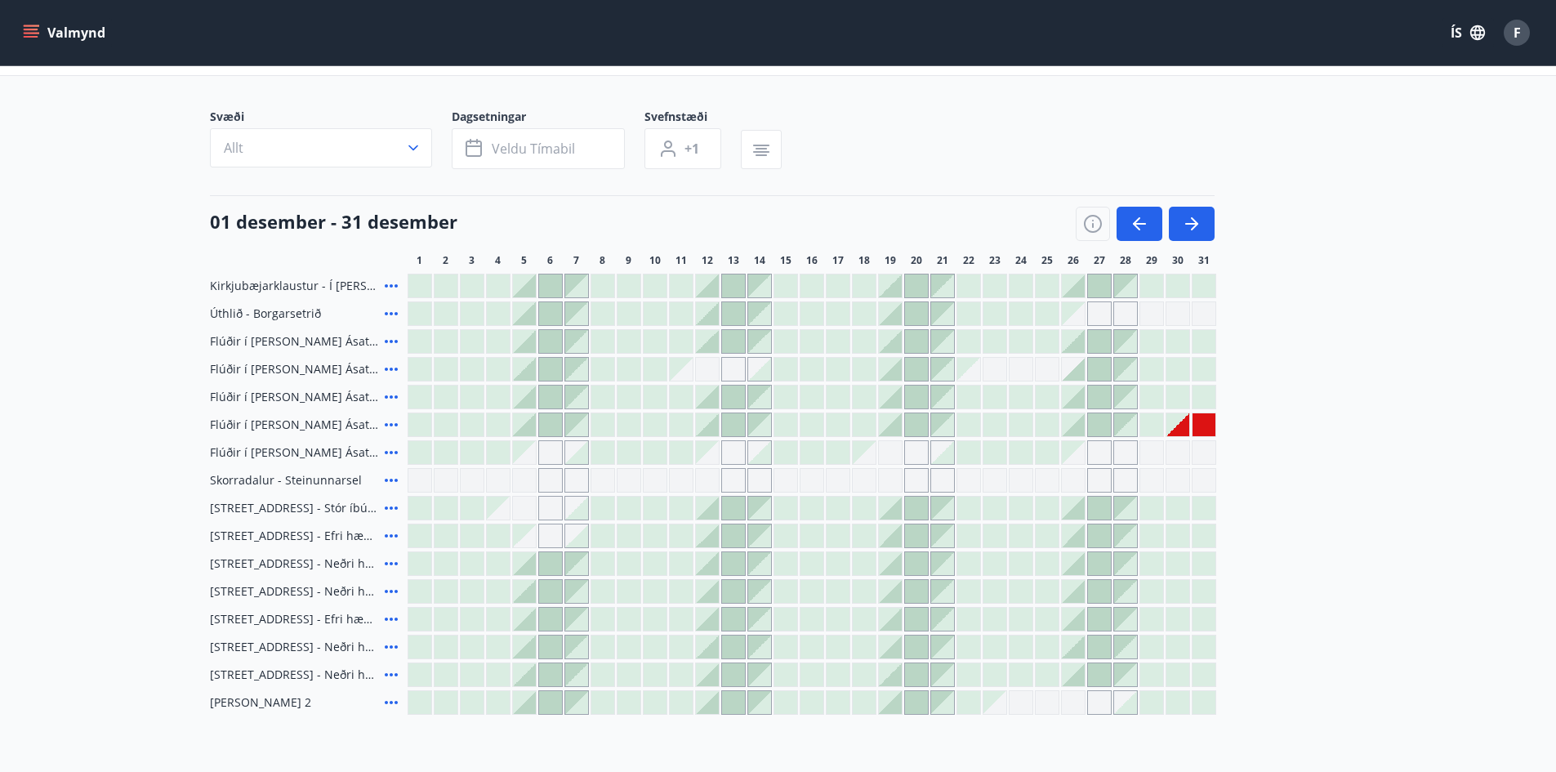
scroll to position [163, 0]
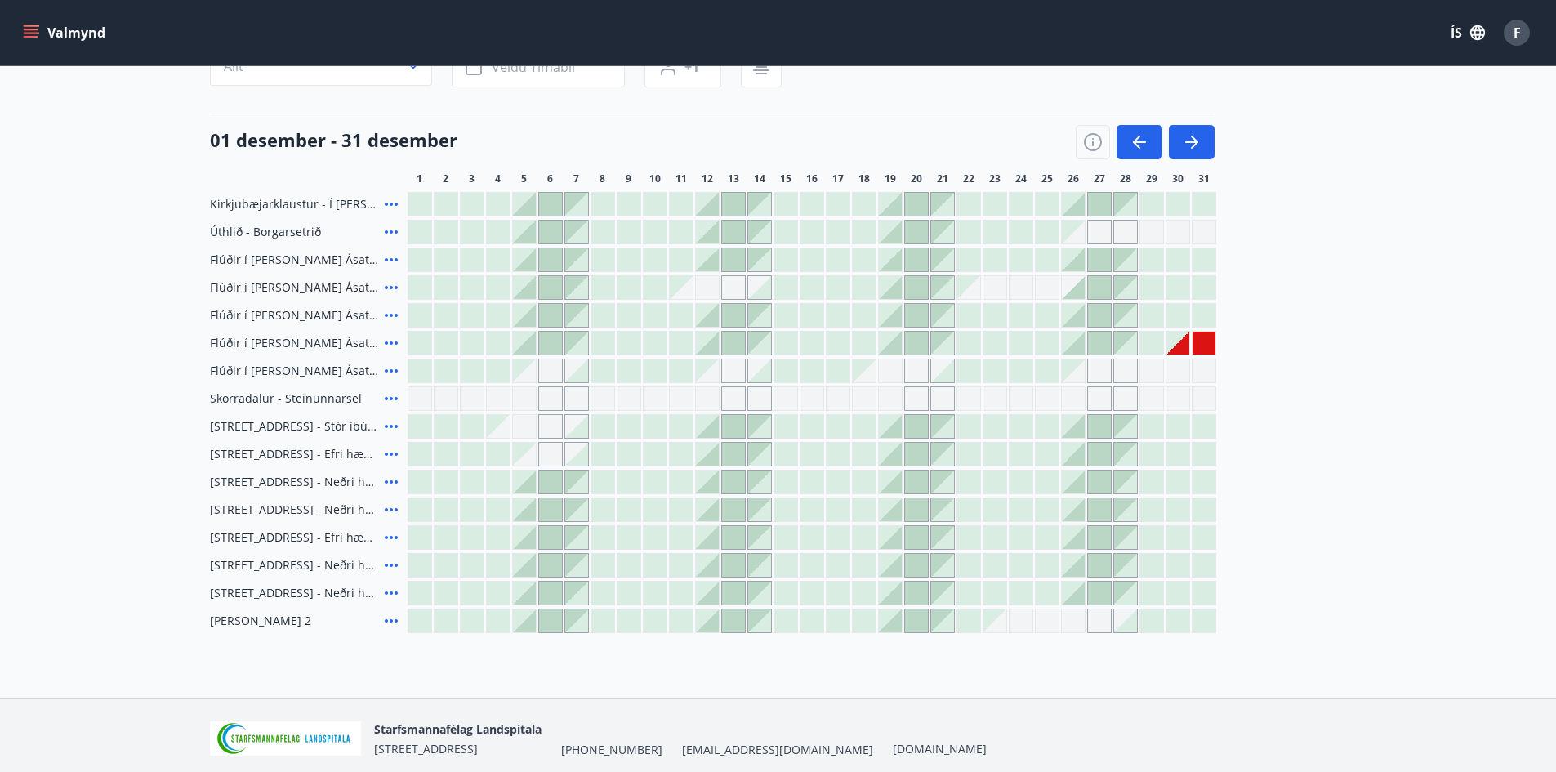
click at [387, 256] on icon at bounding box center [391, 260] width 20 height 20
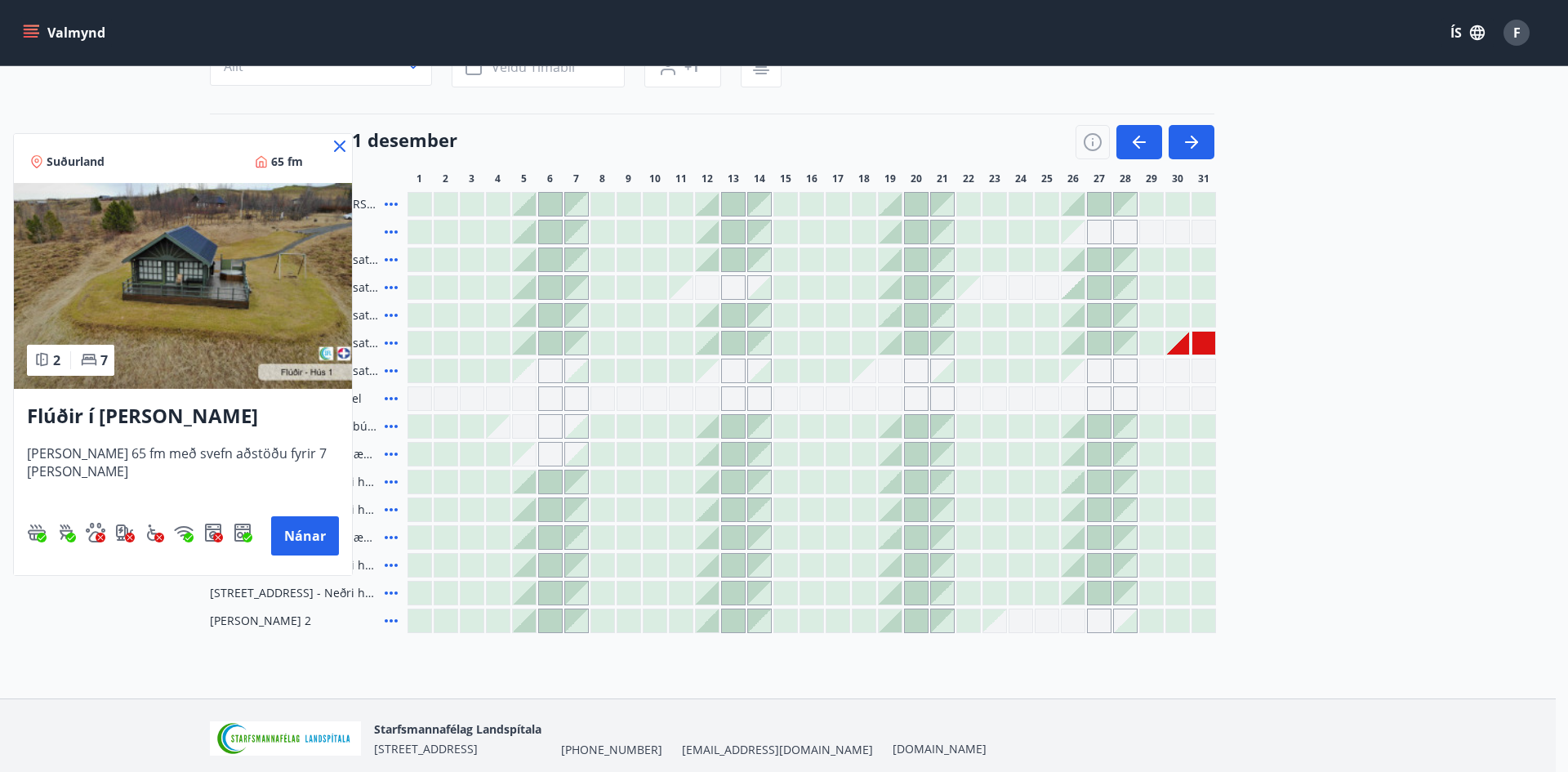
click at [392, 286] on div at bounding box center [784, 386] width 1568 height 772
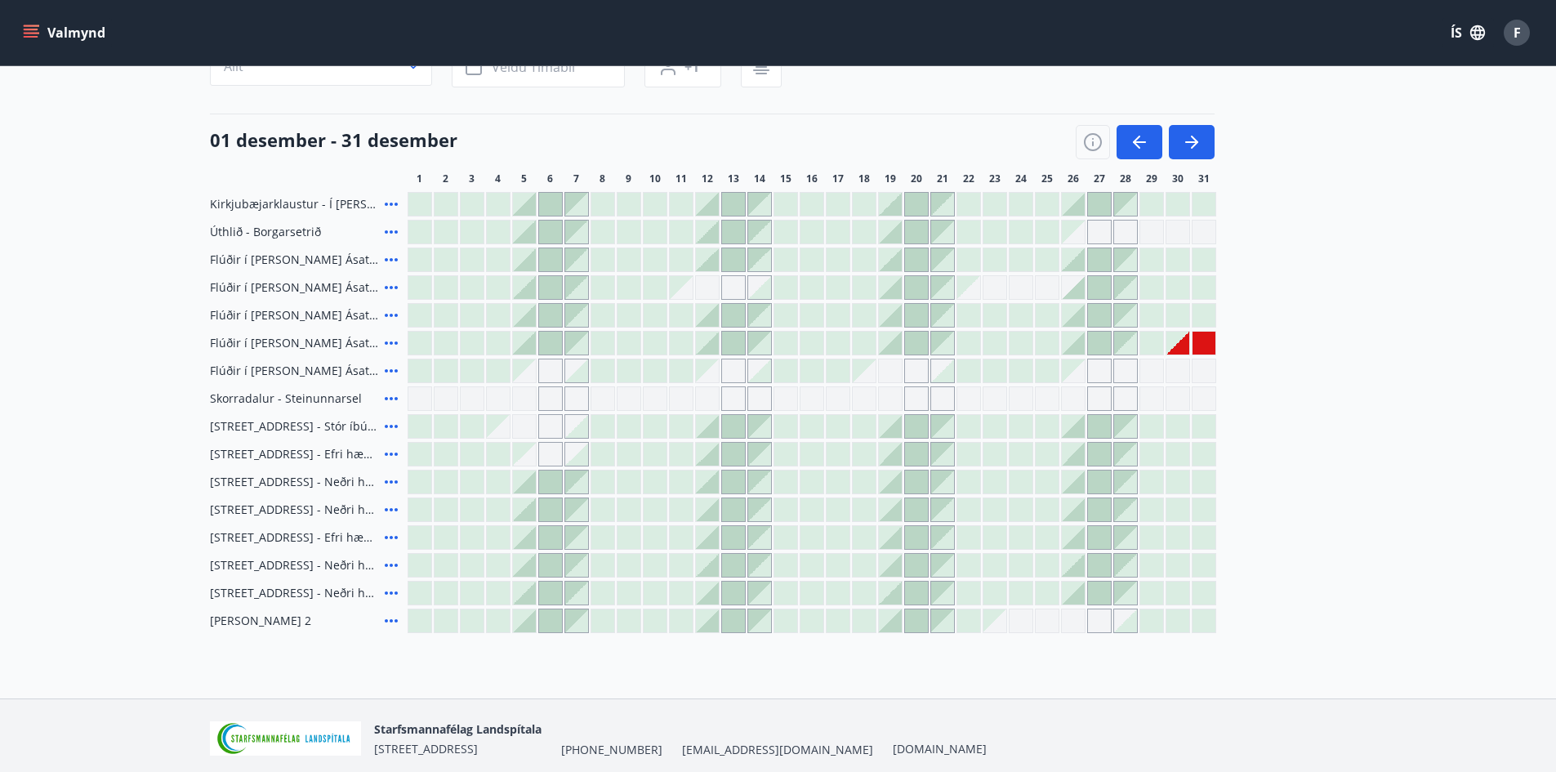
click at [394, 288] on icon at bounding box center [391, 288] width 20 height 20
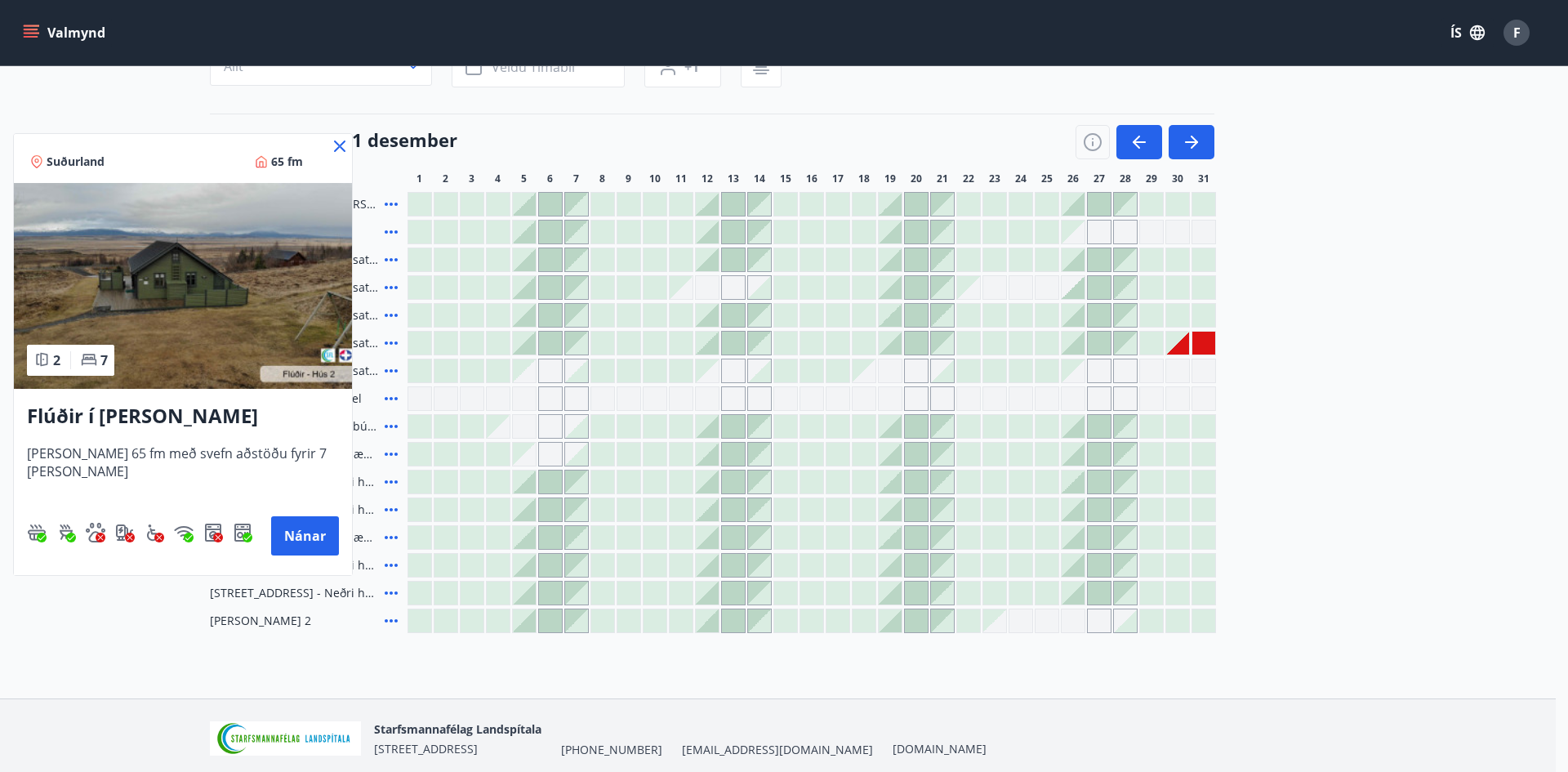
click at [346, 150] on icon at bounding box center [340, 146] width 20 height 20
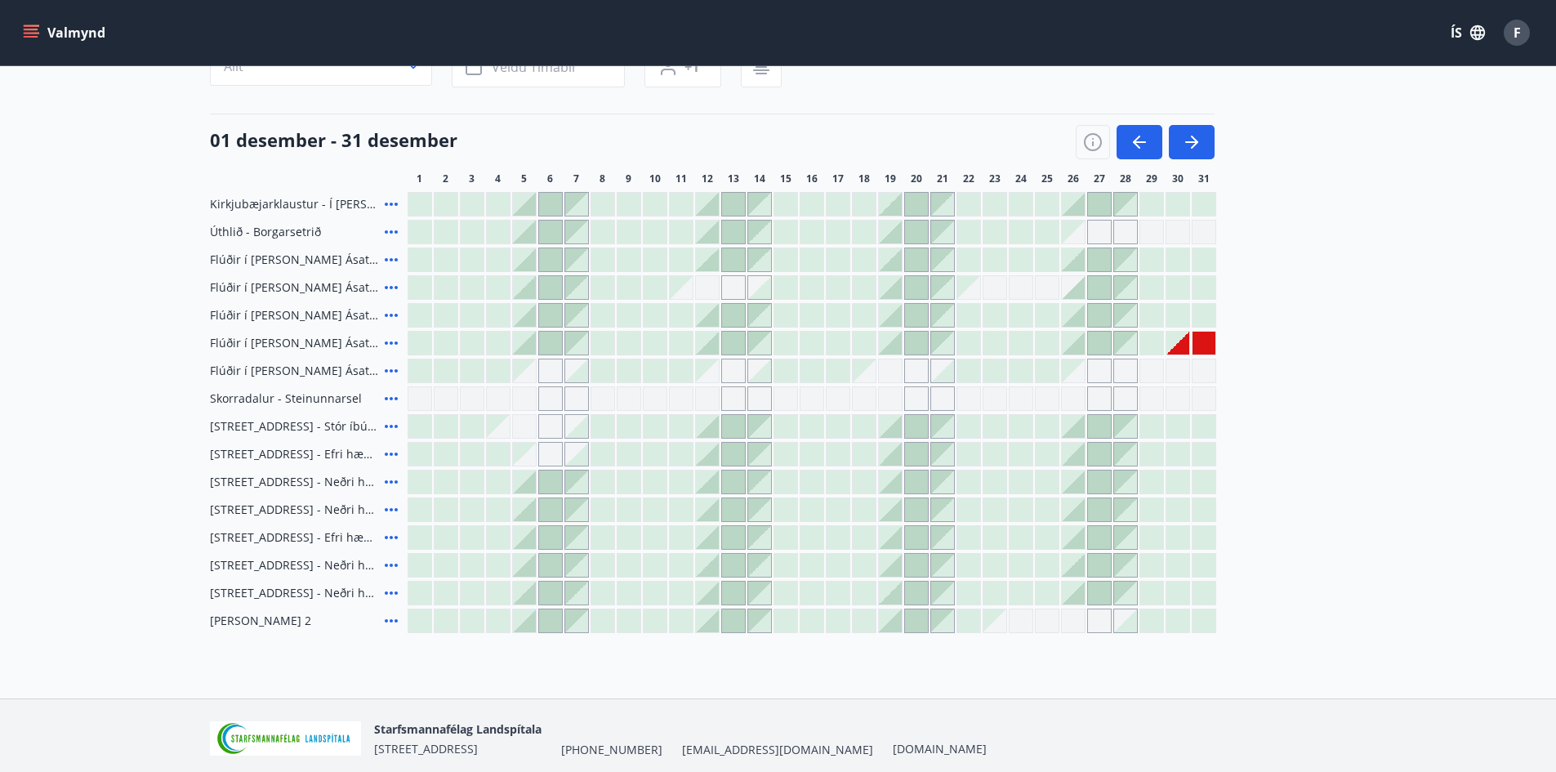
click at [393, 313] on icon at bounding box center [391, 315] width 20 height 20
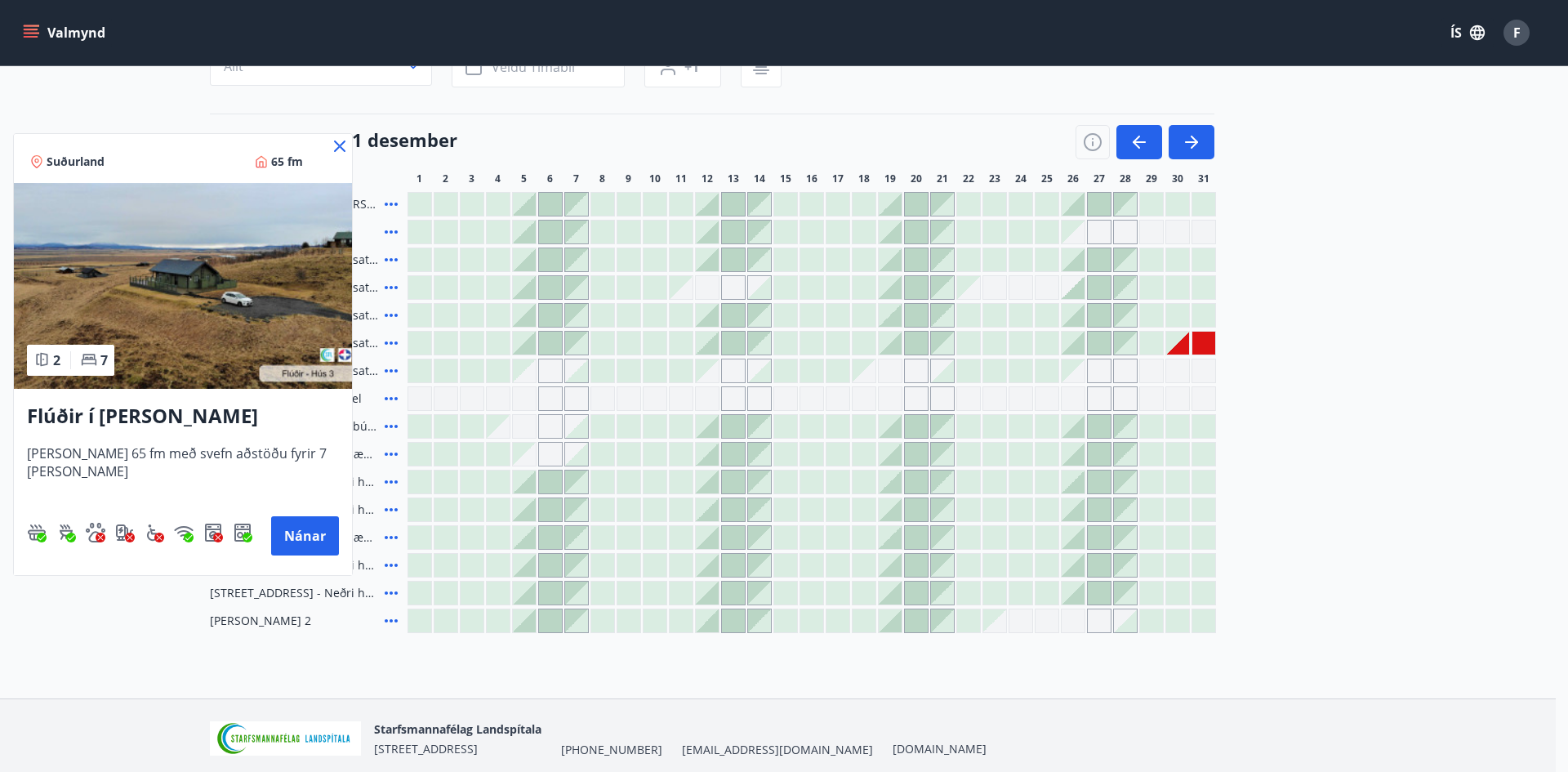
click at [342, 145] on icon at bounding box center [339, 145] width 11 height 11
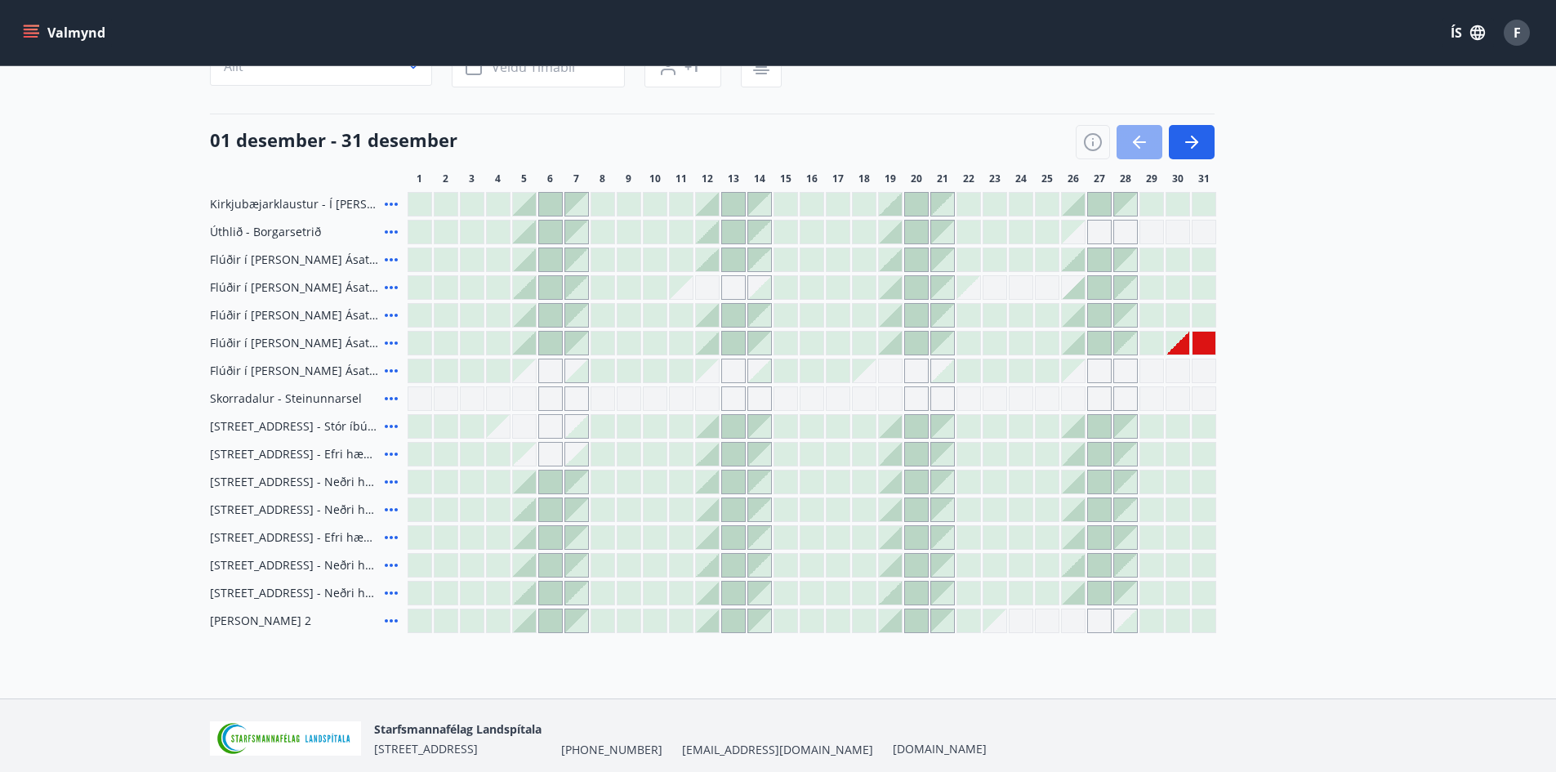
click at [1142, 134] on icon "button" at bounding box center [1140, 142] width 20 height 20
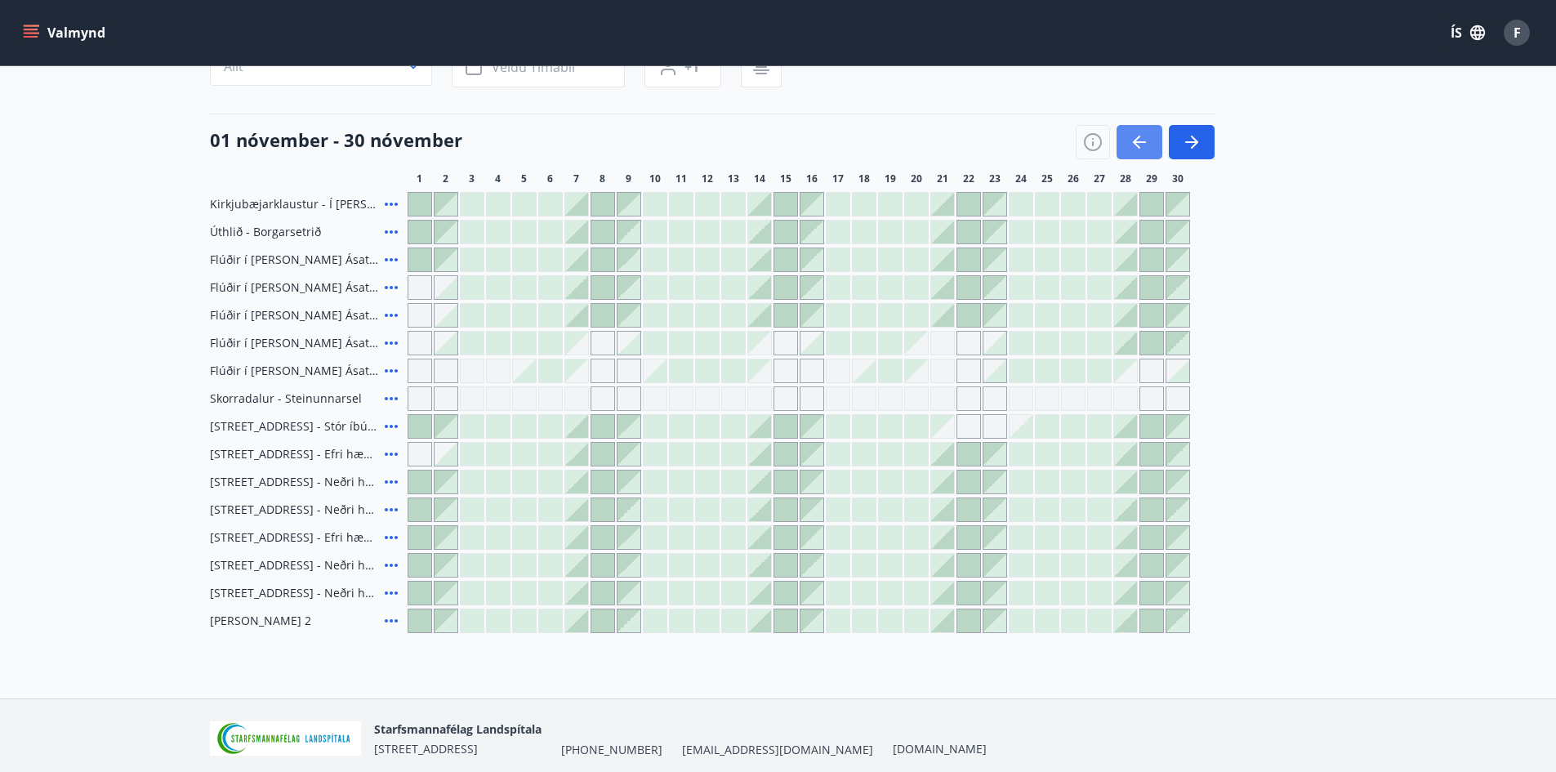
click at [1142, 134] on icon "button" at bounding box center [1140, 142] width 20 height 20
